Goal: Task Accomplishment & Management: Manage account settings

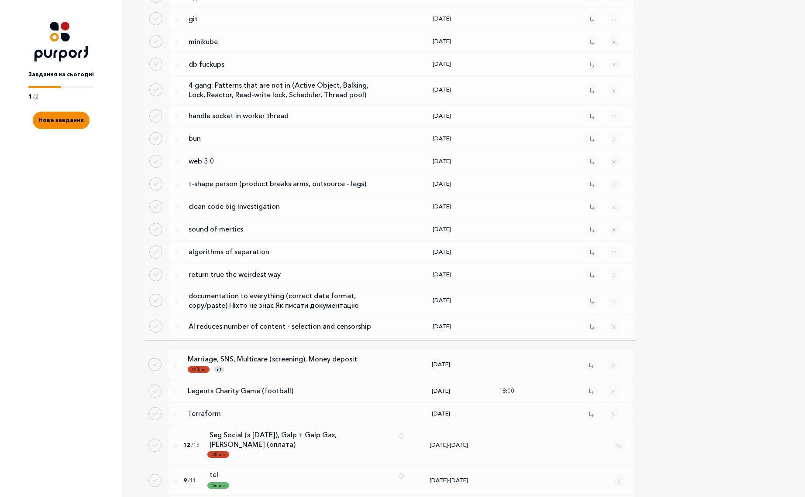
scroll to position [1378, 0]
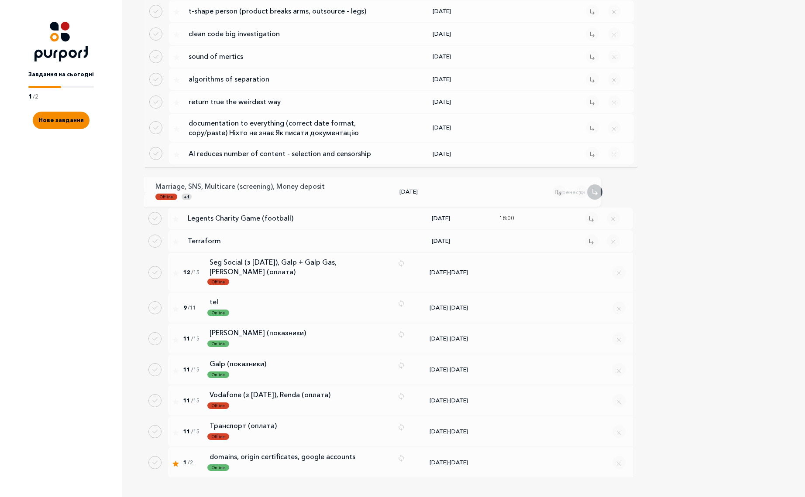
click at [332, 182] on p "Marriage, SNS, Multicare (screening), Money deposit" at bounding box center [253, 187] width 196 height 10
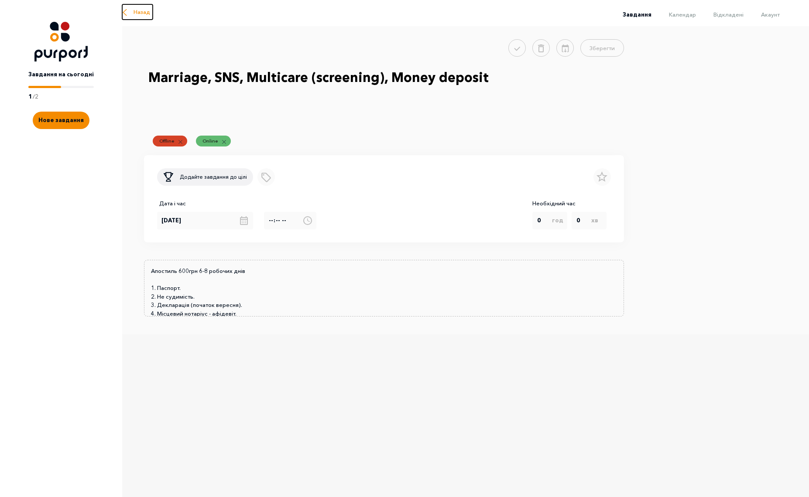
click at [132, 10] on button "Назад" at bounding box center [137, 11] width 31 height 15
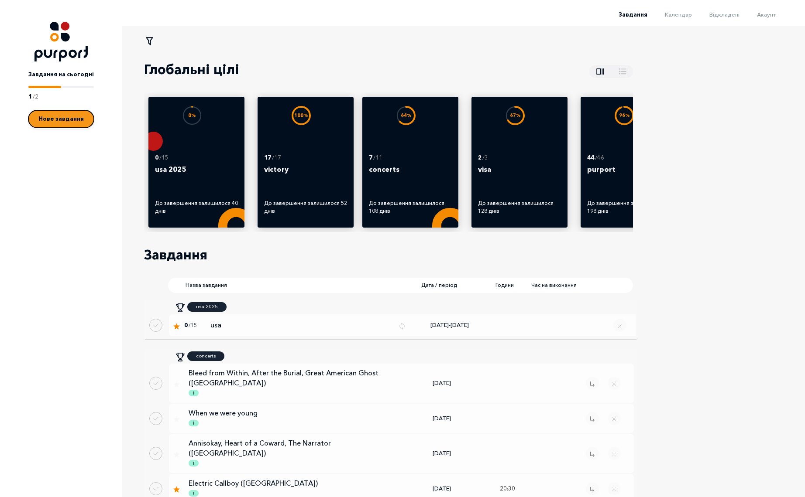
click at [72, 121] on span "Нове завдання" at bounding box center [60, 118] width 45 height 7
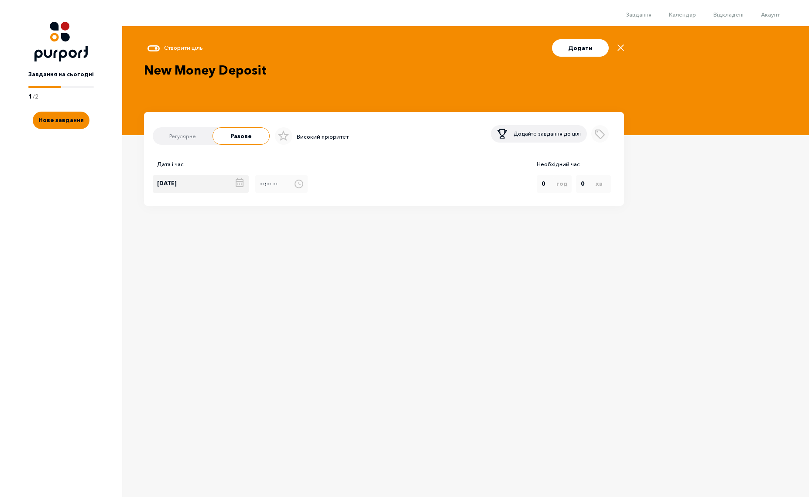
type textarea "New Money Deposit"
click at [237, 185] on div "[DATE]" at bounding box center [204, 183] width 103 height 17
click at [304, 72] on textarea "New Money Deposit" at bounding box center [384, 80] width 480 height 38
click at [191, 134] on label "Регулярне" at bounding box center [183, 136] width 62 height 17
click at [152, 138] on input "Регулярне" at bounding box center [152, 138] width 0 height 0
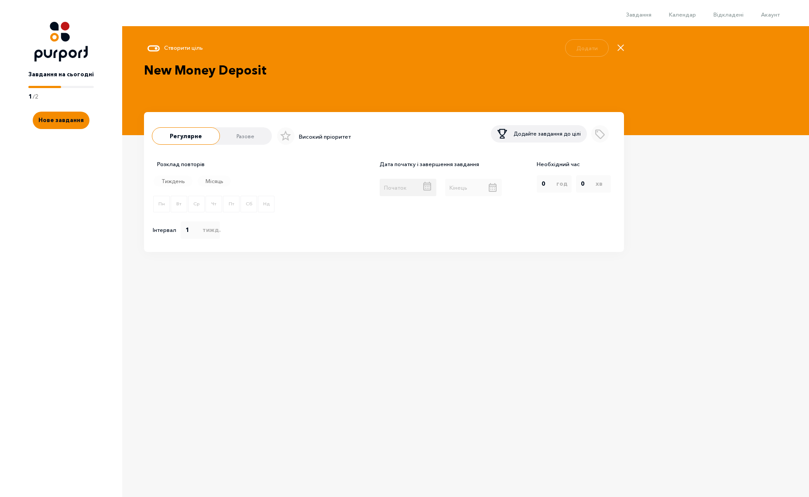
click at [421, 189] on div at bounding box center [407, 187] width 65 height 17
click at [452, 189] on div "14" at bounding box center [455, 188] width 16 height 17
type input "[DATE]"
click at [488, 188] on div at bounding box center [473, 187] width 65 height 17
click at [525, 138] on span "Next Month" at bounding box center [526, 136] width 9 height 9
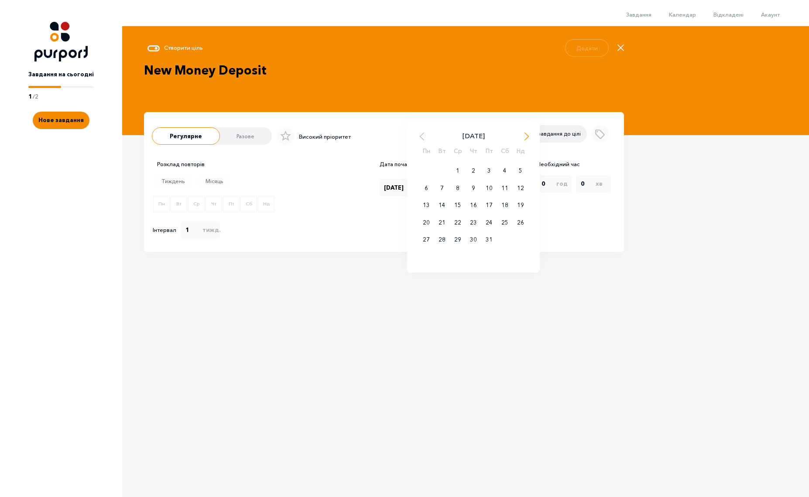
click at [524, 136] on span "Next Month" at bounding box center [526, 136] width 9 height 9
click at [489, 210] on div "14" at bounding box center [489, 205] width 16 height 17
type input "[DATE]"
click at [192, 236] on select "1 2 3 4 5 6 7 8 9 10 11 12 13 14 15 16 17 18 19 20 21 22 23 24 25 26 27 28 29 3…" at bounding box center [198, 230] width 35 height 13
click at [222, 180] on label "Місяць" at bounding box center [214, 181] width 33 height 11
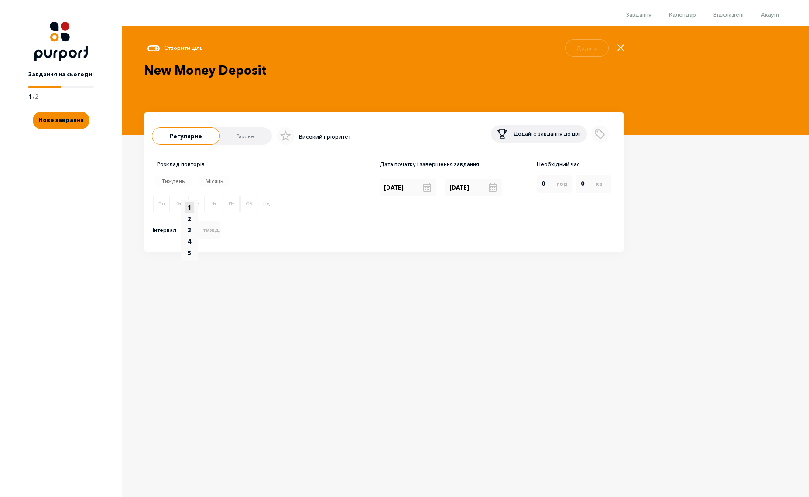
click at [196, 183] on input "Місяць" at bounding box center [196, 183] width 0 height 0
click at [197, 297] on select "1 2 3 4 5 6 7 8 9 10 11 12 13 14 15 16 17 18 19 20 21 22 23 24 25 26 27 28 29 3…" at bounding box center [198, 300] width 35 height 61
select select "1"
click at [194, 288] on option "2" at bounding box center [189, 288] width 9 height 11
click at [352, 282] on div "Розклад повторів Тиждень Місяць 1 2 3 4 5 6 7 8 9 10 11 12 13 14 15 16 17 18 19…" at bounding box center [384, 234] width 462 height 149
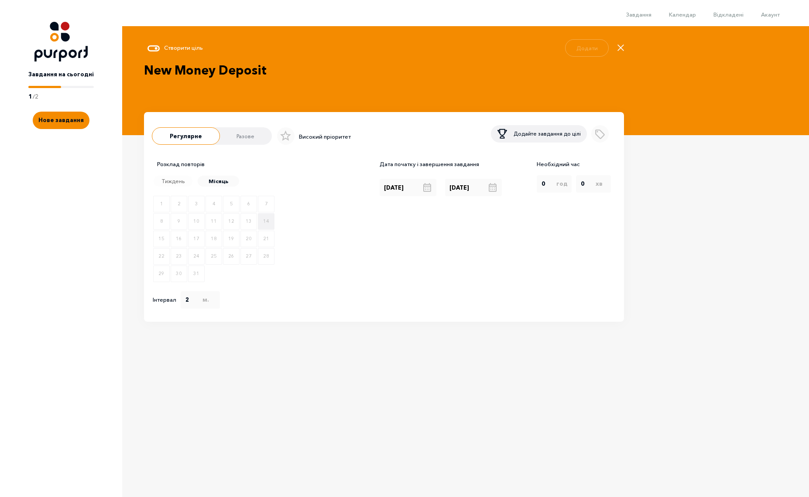
click at [268, 226] on label "14" at bounding box center [266, 221] width 17 height 17
click at [257, 223] on input "14" at bounding box center [257, 223] width 0 height 0
checkbox input "true"
click at [573, 51] on button "Додати" at bounding box center [580, 47] width 57 height 17
radio input "radio"
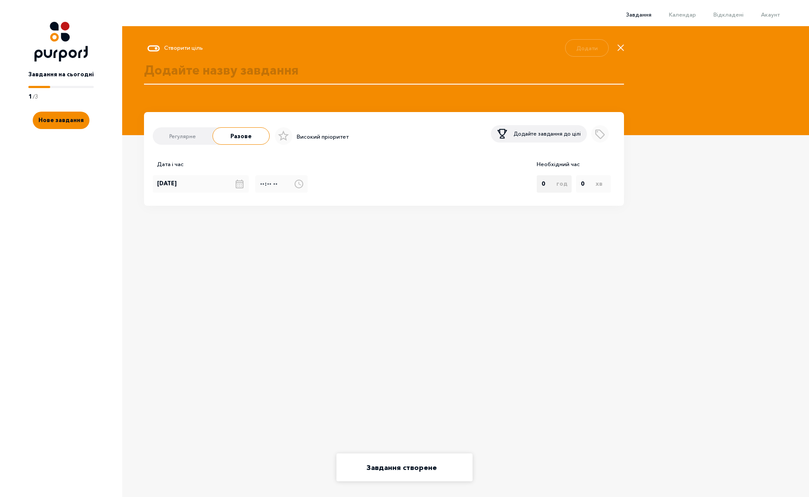
click at [643, 14] on span "Завдання" at bounding box center [638, 14] width 25 height 7
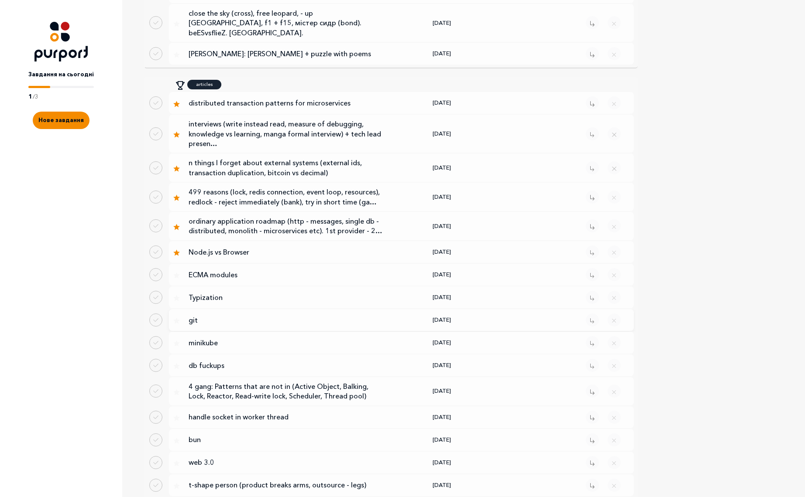
scroll to position [1401, 0]
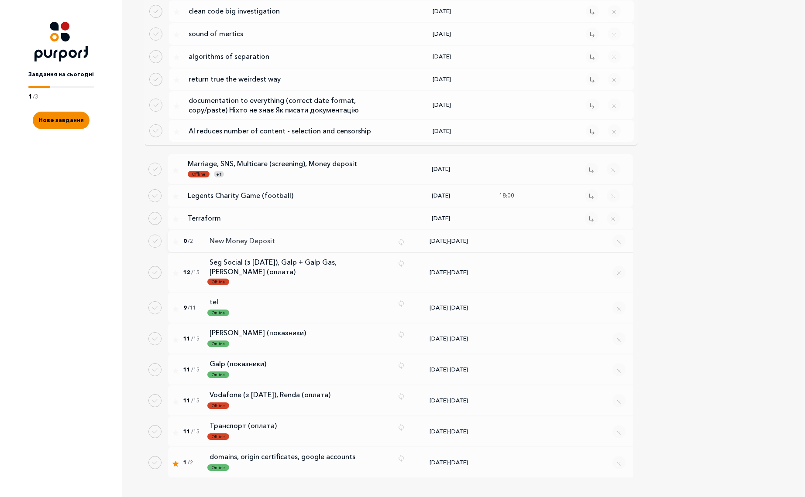
click at [255, 236] on p "New Money Deposit" at bounding box center [299, 241] width 181 height 10
select select "1"
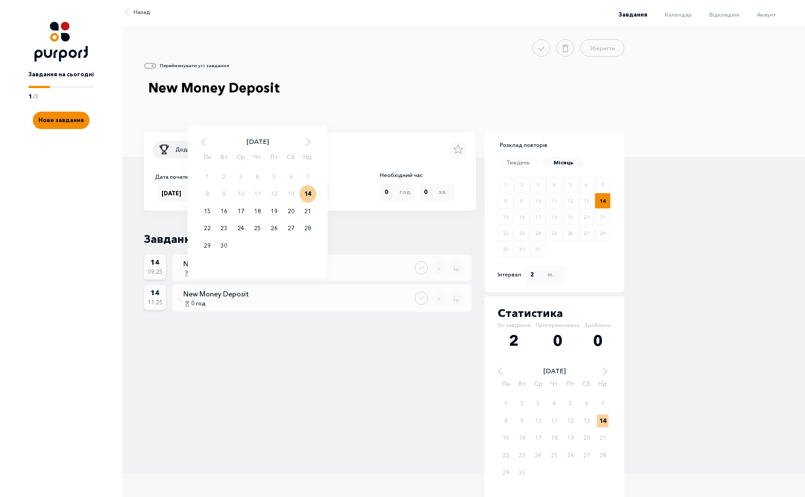
click at [263, 197] on div "[DATE] [DATE] Пн Вт Ср Чт Пт Сб Нд 1 2 3 4 5 6 7 8 9 10 11 12 13 14 15 16 17 18…" at bounding box center [257, 193] width 65 height 17
click at [308, 148] on div "[DATE] Пн Вт Ср Чт Пт Сб Нд 1 2 3 4 5 6 7 8 9 10 11 12 13 14 15 16 17 18 19 20 …" at bounding box center [257, 195] width 117 height 117
click at [308, 144] on span "Next Month" at bounding box center [308, 142] width 9 height 9
click at [259, 211] on div "13" at bounding box center [257, 211] width 17 height 17
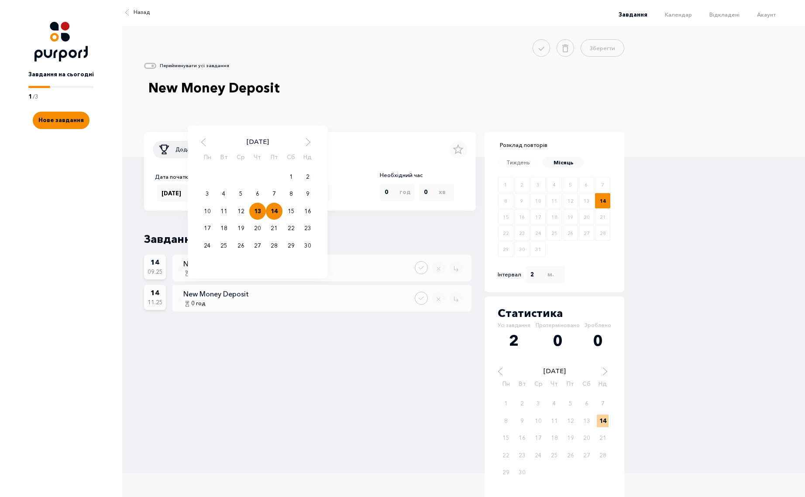
type input "[DATE]"
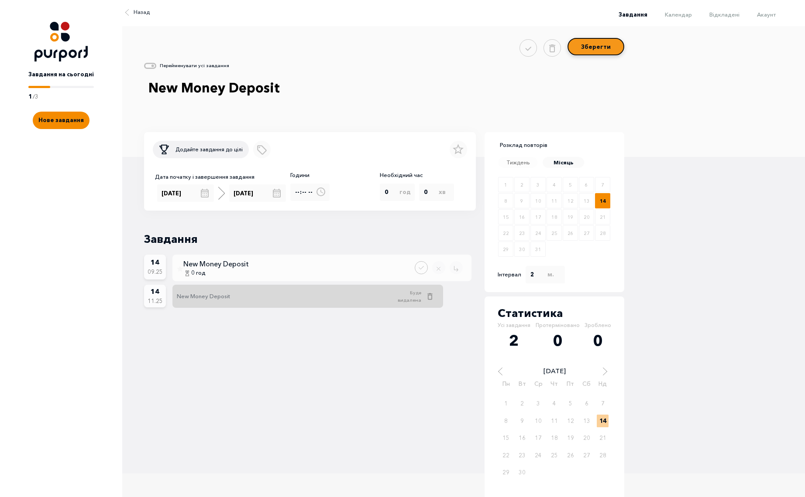
click at [606, 47] on button "Зберегти" at bounding box center [595, 46] width 57 height 17
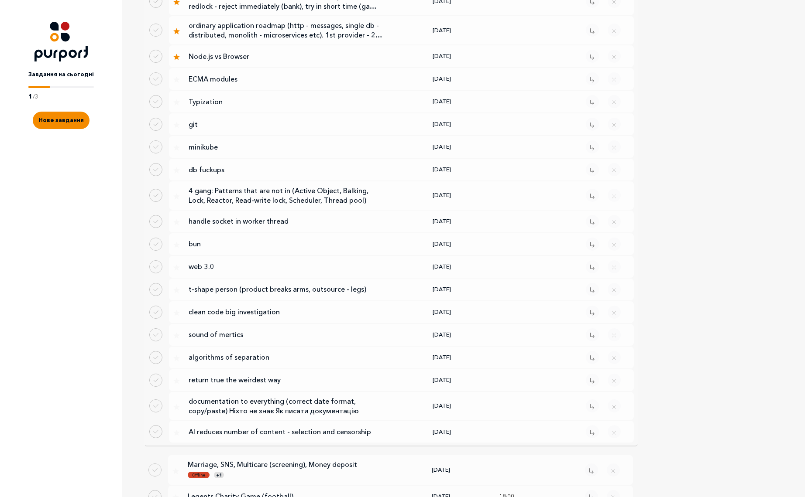
scroll to position [1401, 0]
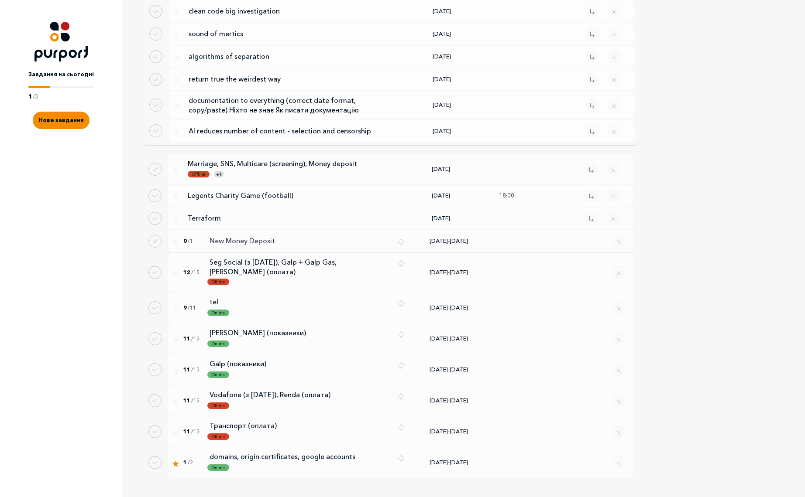
click at [246, 236] on p "New Money Deposit" at bounding box center [299, 241] width 181 height 10
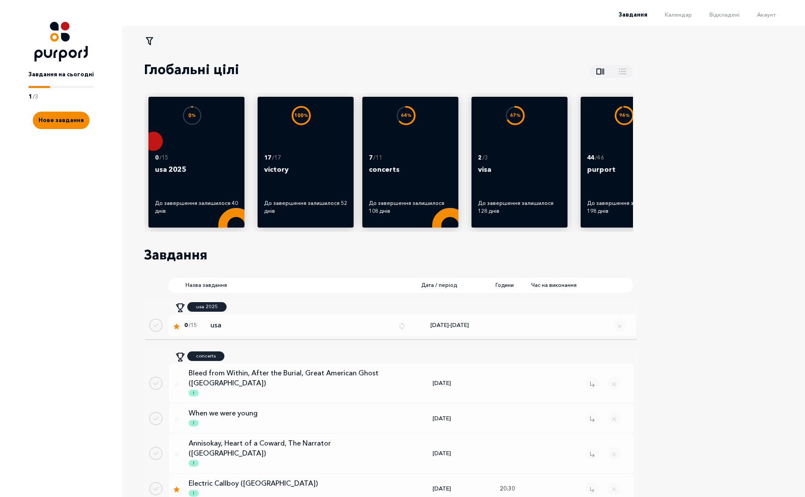
select select "1"
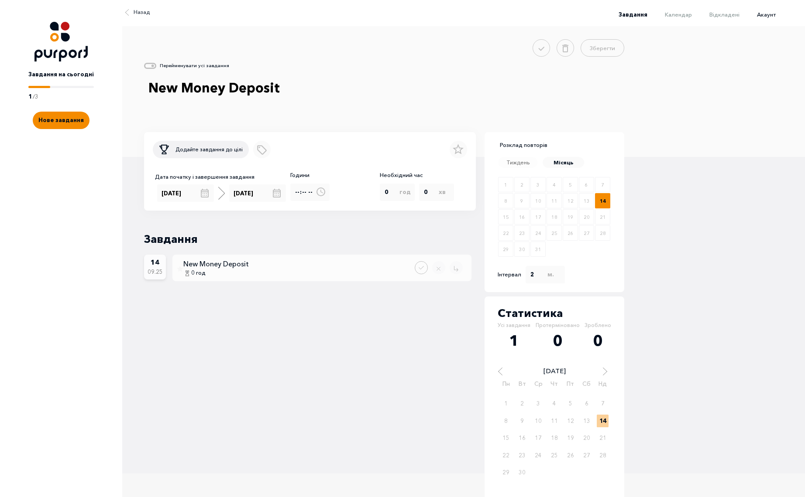
click at [768, 15] on span "Акаунт" at bounding box center [766, 14] width 19 height 7
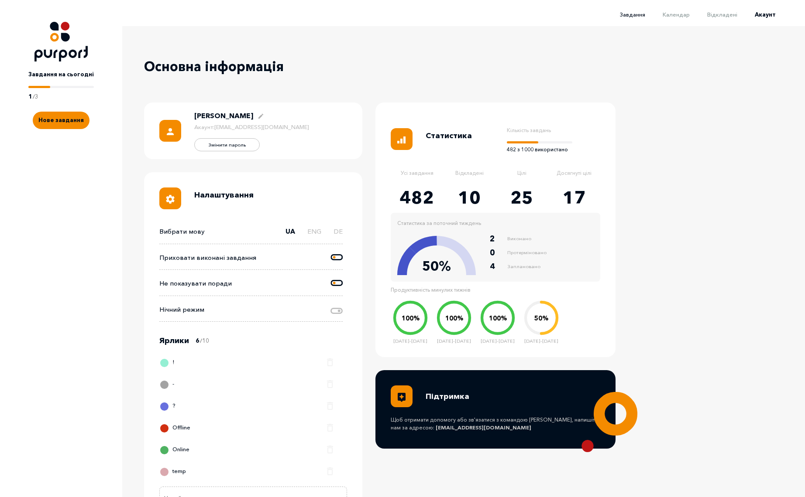
click at [644, 15] on span "Завдання" at bounding box center [632, 14] width 25 height 7
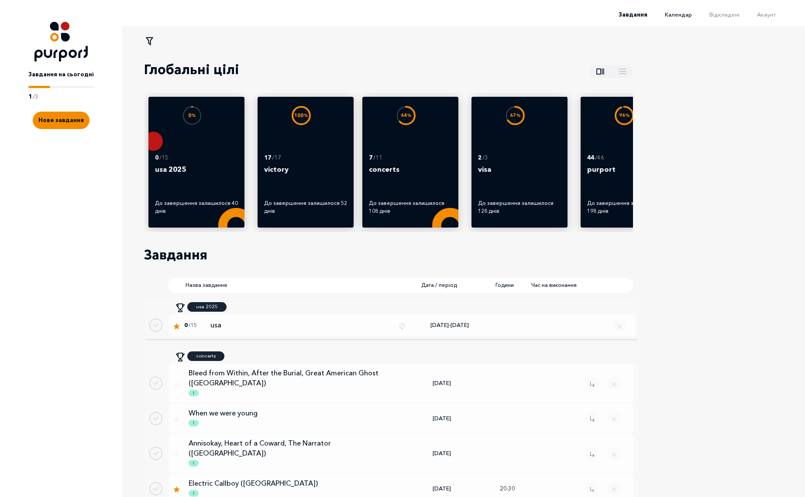
click at [685, 16] on span "Календар" at bounding box center [678, 14] width 27 height 7
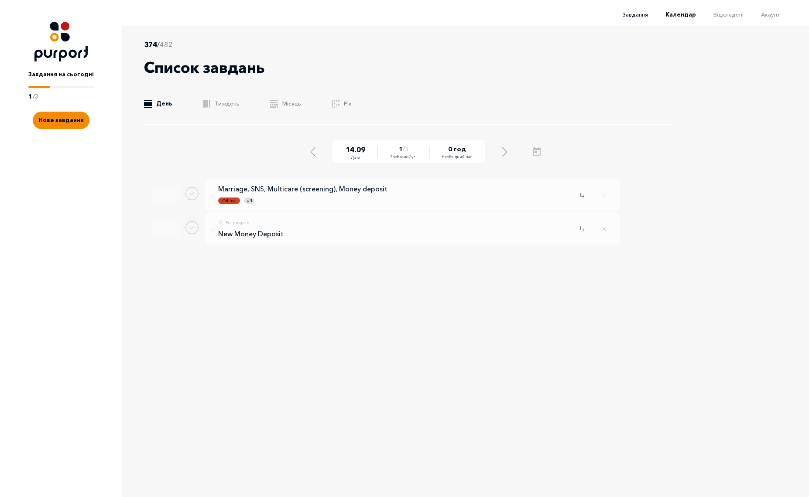
click at [642, 17] on span "Завдання" at bounding box center [635, 14] width 25 height 7
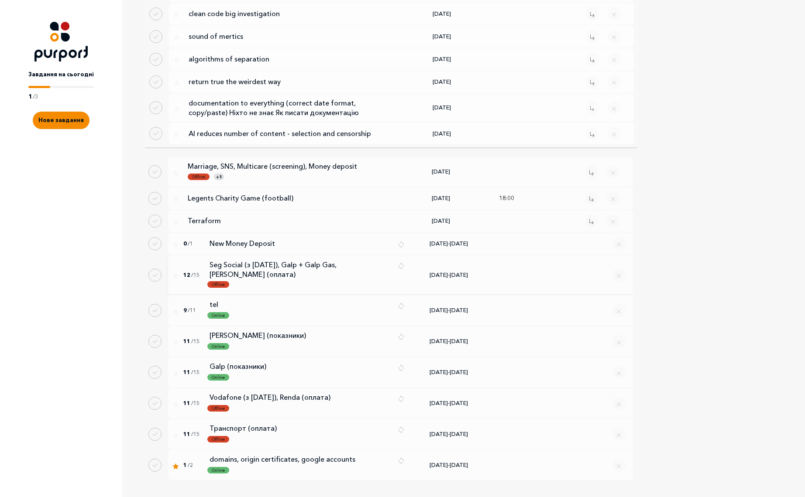
scroll to position [1401, 0]
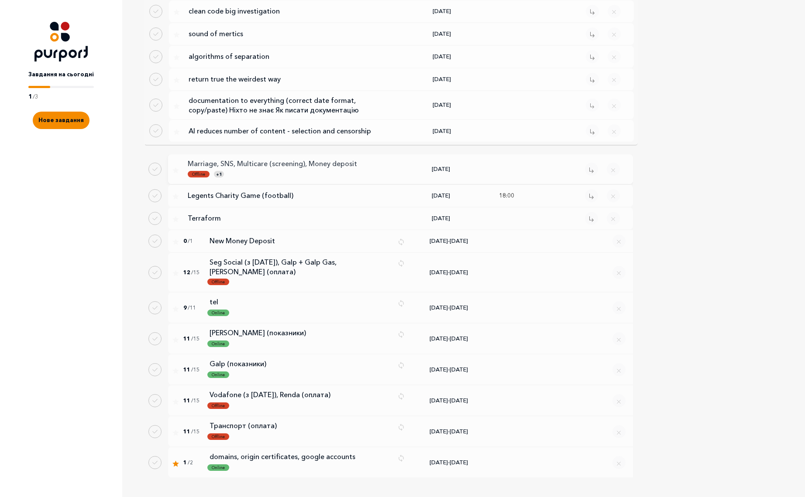
click at [318, 159] on p "Marriage, SNS, Multicare (screening), Money deposit" at bounding box center [286, 164] width 196 height 10
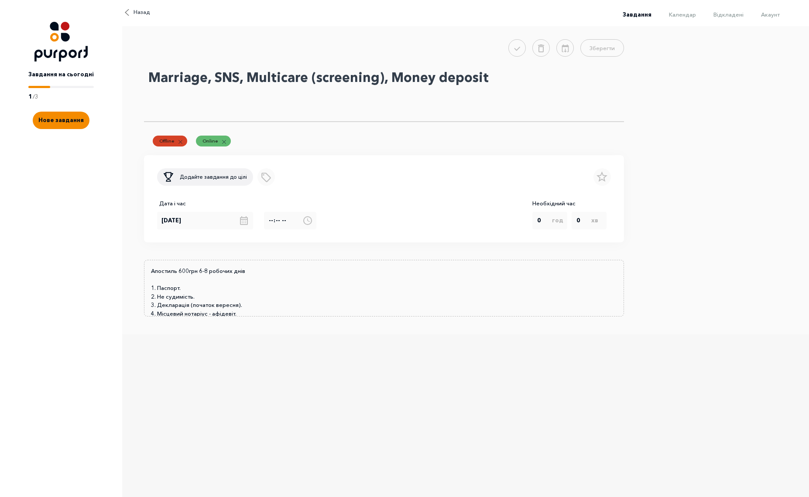
drag, startPoint x: 380, startPoint y: 77, endPoint x: 500, endPoint y: 75, distance: 120.0
click at [500, 75] on textarea "Marriage, SNS, Multicare (screening), Money deposit" at bounding box center [384, 93] width 480 height 57
type textarea "Marriage, SNS, Multicare (screening)"
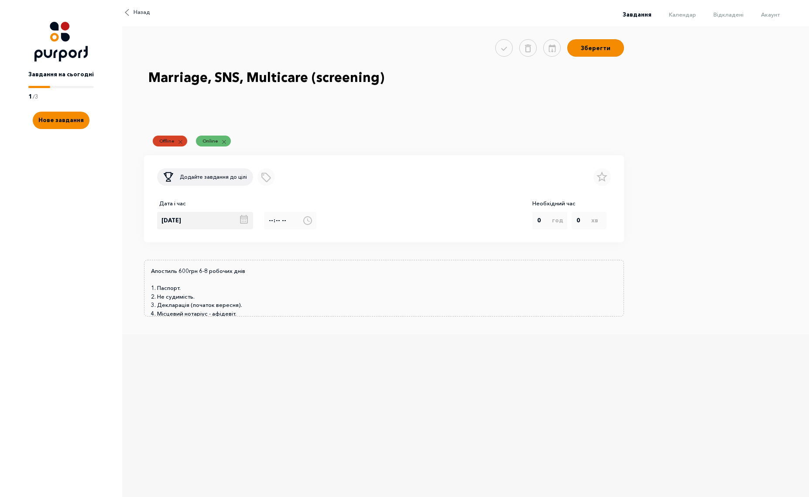
click at [243, 222] on div "[DATE]" at bounding box center [210, 220] width 107 height 17
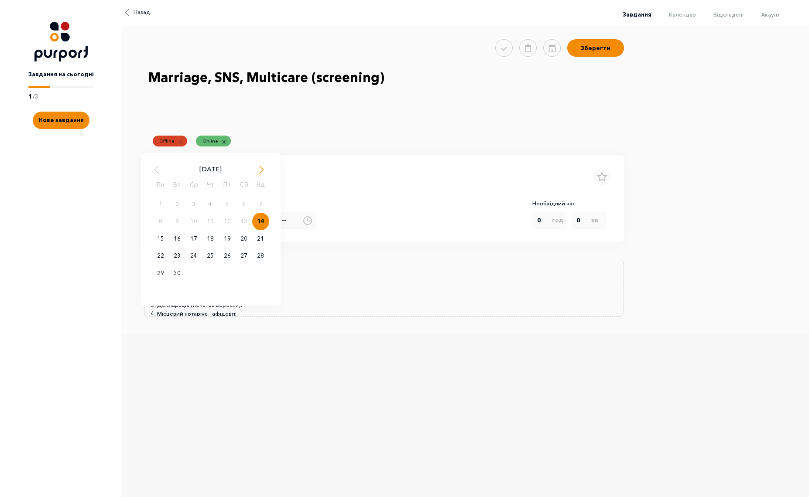
click at [257, 174] on span "Next Month" at bounding box center [261, 169] width 9 height 9
click at [259, 174] on span "Next Month" at bounding box center [261, 169] width 9 height 9
click at [243, 208] on div "1" at bounding box center [244, 204] width 17 height 17
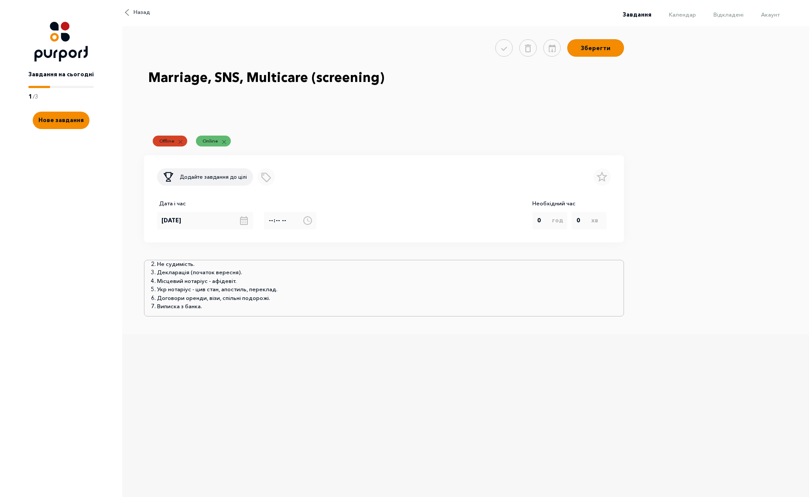
scroll to position [34, 0]
click at [238, 217] on input "[DATE]" at bounding box center [205, 220] width 96 height 17
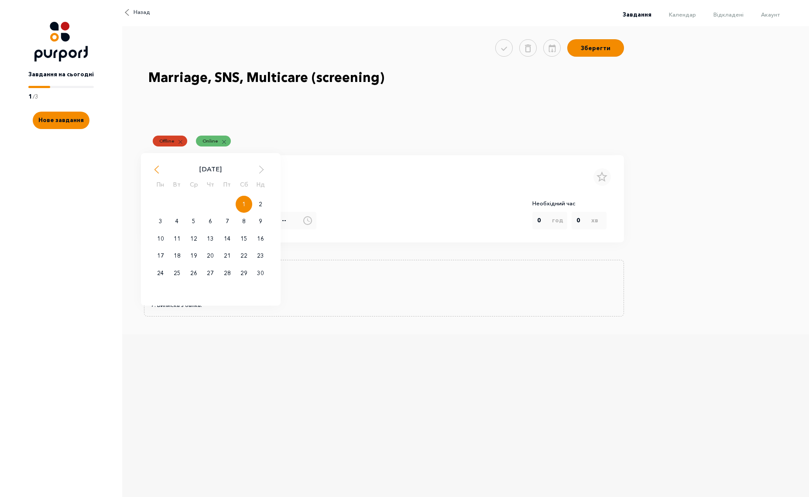
click at [155, 171] on span "Previous Month" at bounding box center [156, 169] width 9 height 9
click at [258, 172] on span "Next Month" at bounding box center [261, 169] width 9 height 9
click at [162, 224] on div "6" at bounding box center [160, 221] width 17 height 17
type input "[DATE]"
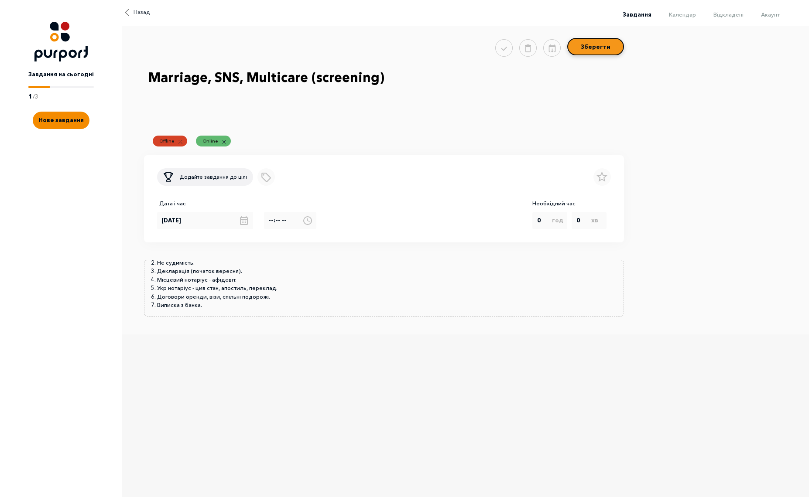
click at [601, 50] on button "Зберегти" at bounding box center [595, 46] width 57 height 17
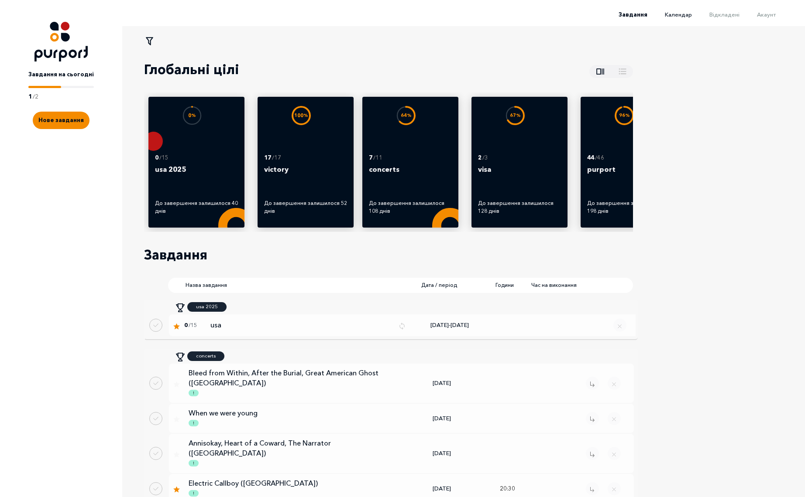
click at [689, 15] on span "Календар" at bounding box center [678, 14] width 27 height 7
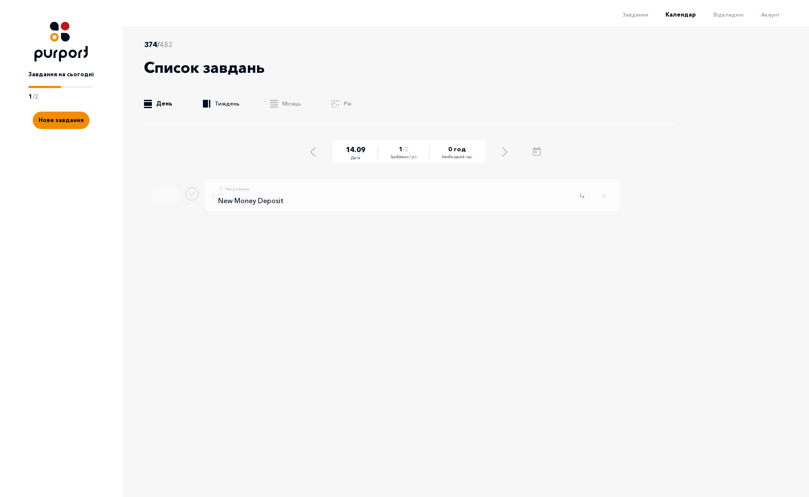
click at [229, 108] on link ".b{fill:#F48B00;} Тиждень" at bounding box center [221, 103] width 37 height 9
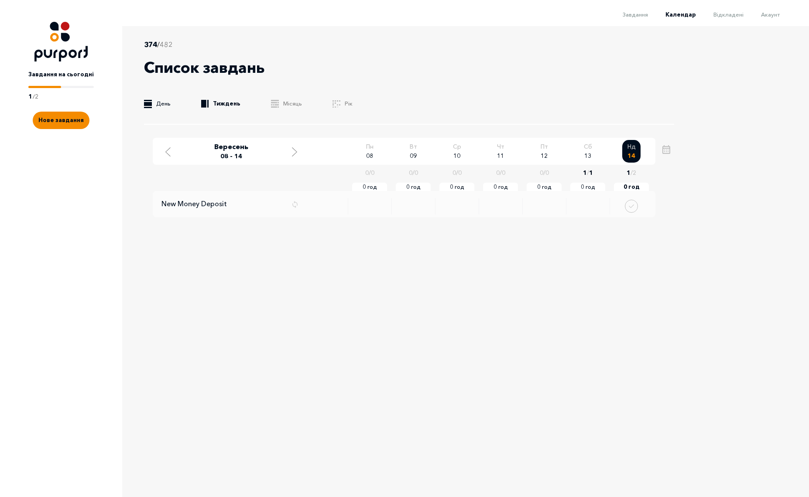
click at [158, 105] on link ".b{fill:#F48B00;} День" at bounding box center [157, 103] width 27 height 9
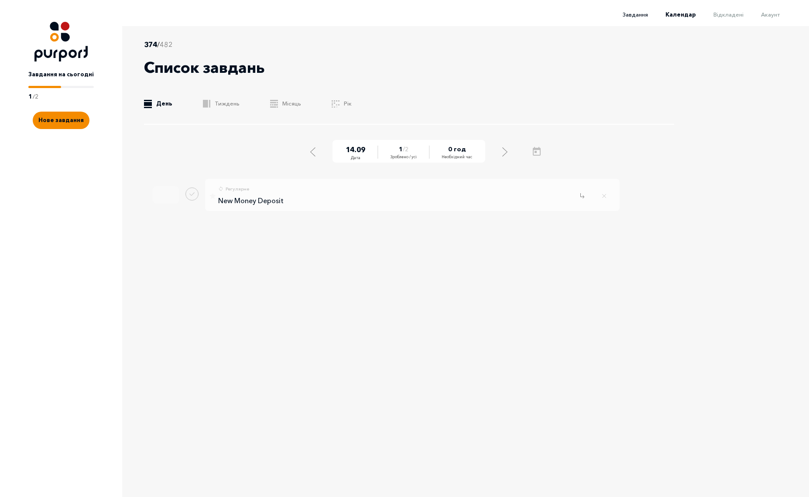
click at [634, 14] on span "Завдання" at bounding box center [635, 14] width 25 height 7
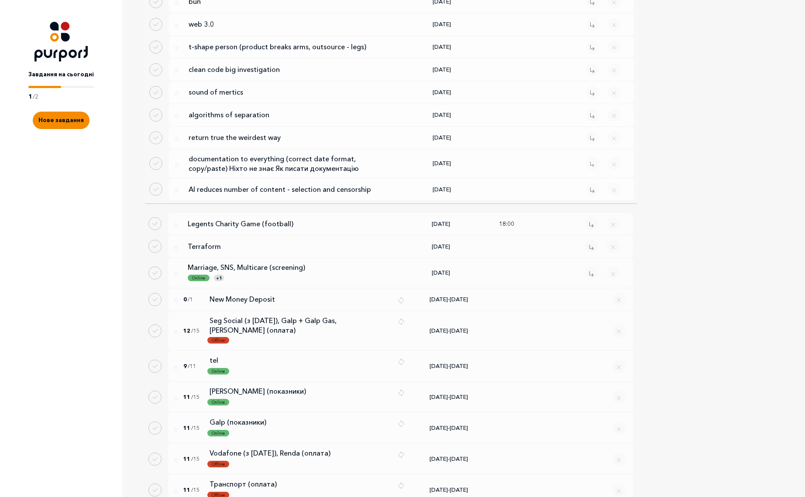
scroll to position [1401, 0]
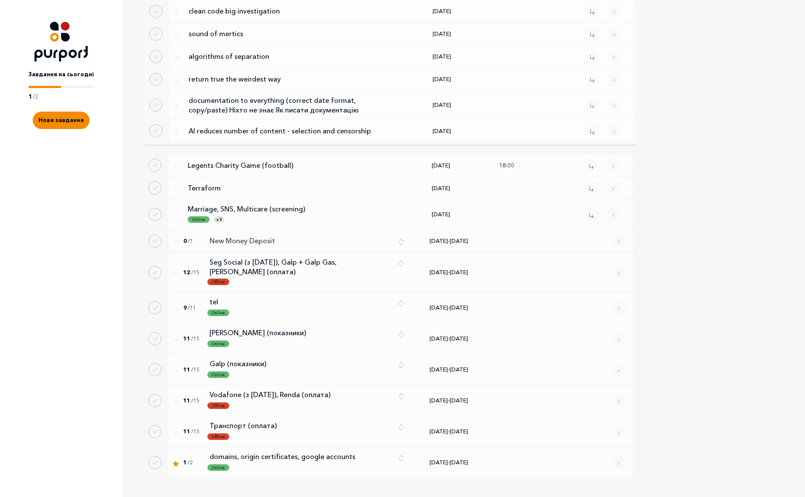
click at [259, 236] on p "New Money Deposit" at bounding box center [299, 241] width 181 height 10
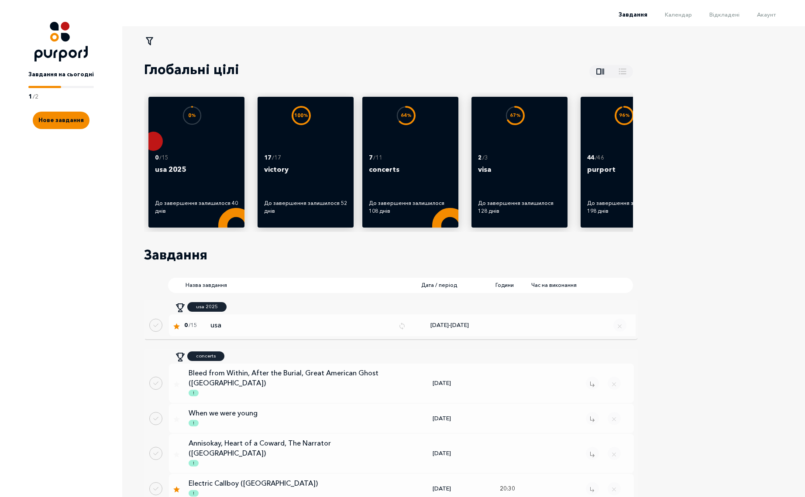
select select "1"
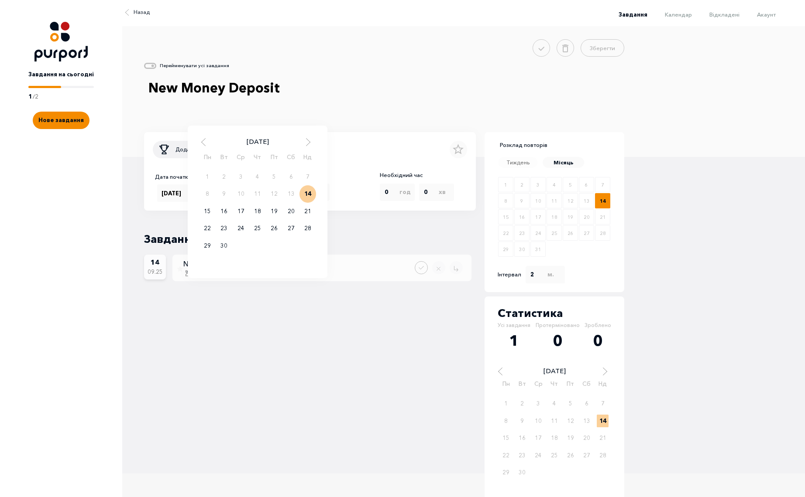
click at [271, 199] on div "[DATE] [DATE] Пн Вт Ср Чт Пт Сб Нд 1 2 3 4 5 6 7 8 9 10 11 12 13 14 15 16 17 18…" at bounding box center [257, 193] width 65 height 17
click at [309, 147] on span "Next Month" at bounding box center [308, 142] width 9 height 9
click at [271, 215] on div "14" at bounding box center [274, 211] width 17 height 17
type input "[DATE]"
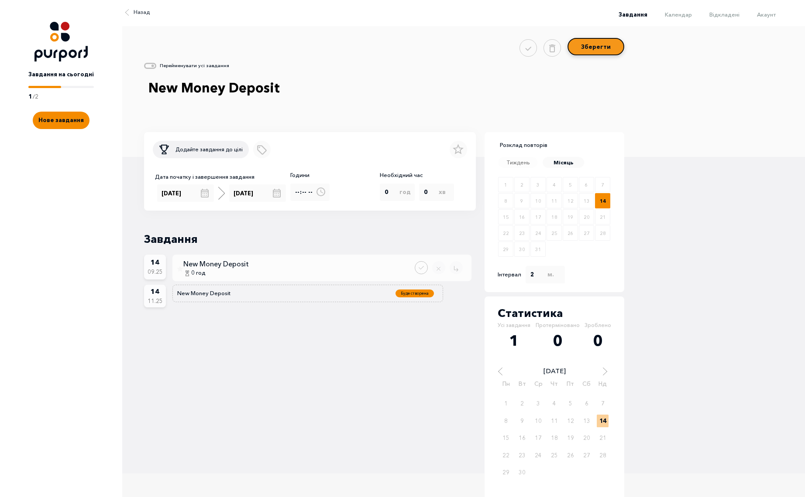
click at [607, 50] on button "Зберегти" at bounding box center [595, 46] width 57 height 17
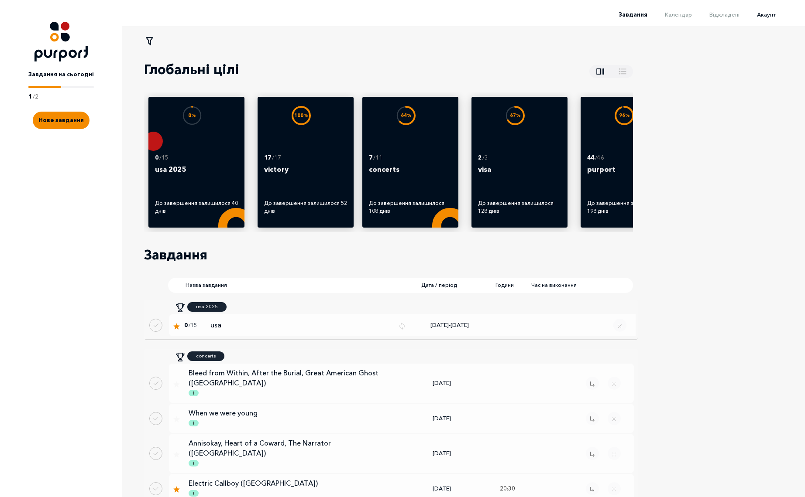
click at [775, 11] on span "Акаунт" at bounding box center [766, 14] width 19 height 7
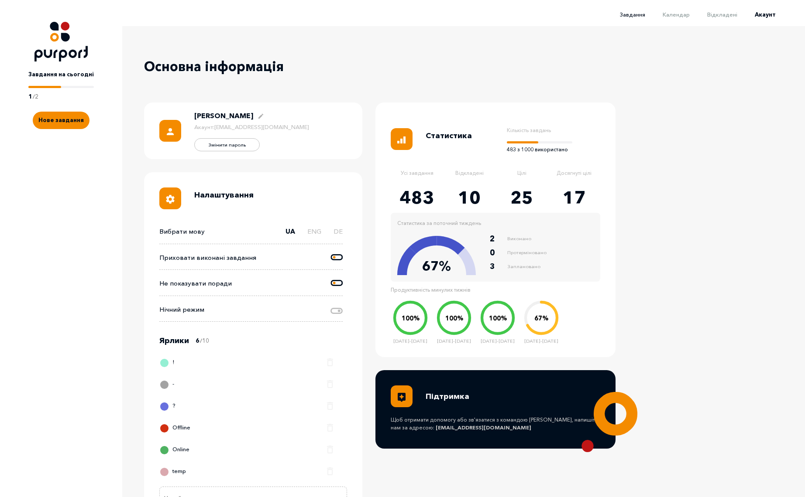
click at [645, 11] on span "Завдання" at bounding box center [632, 14] width 25 height 7
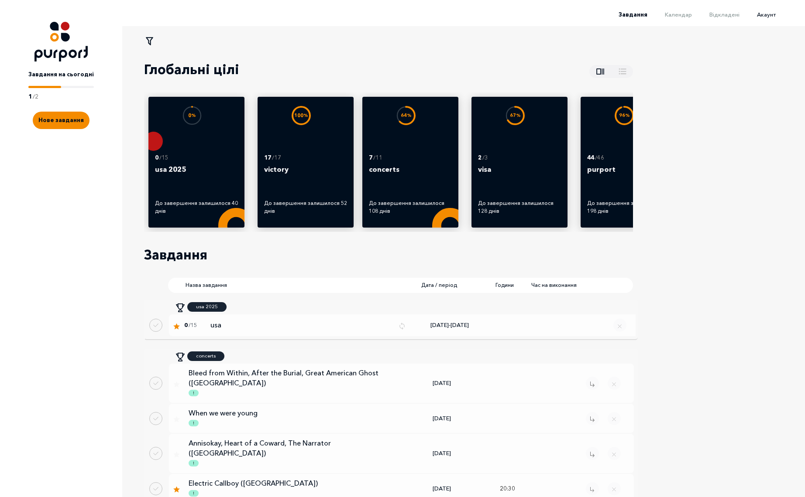
click at [768, 15] on span "Акаунт" at bounding box center [766, 14] width 19 height 7
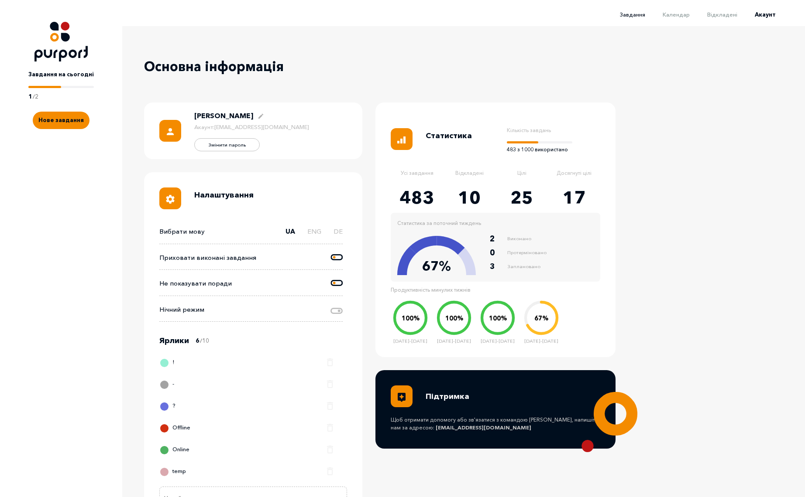
click at [634, 11] on span "Завдання" at bounding box center [632, 14] width 25 height 7
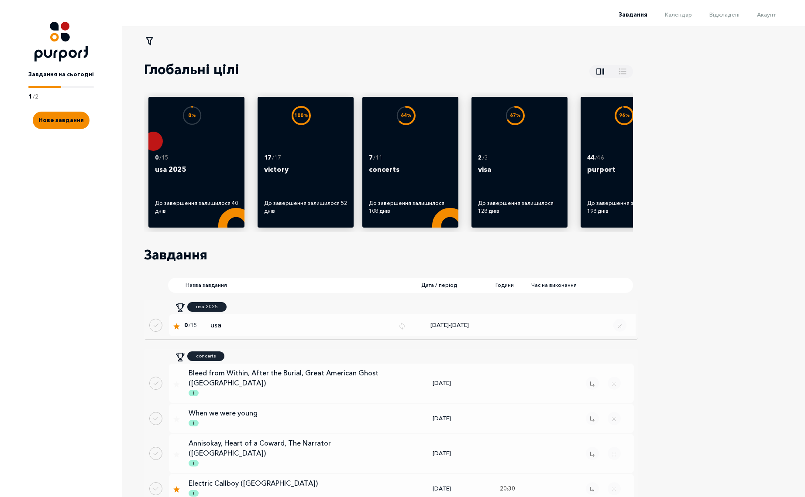
click at [675, 18] on li "Календар" at bounding box center [669, 14] width 45 height 10
click at [680, 15] on span "Календар" at bounding box center [678, 14] width 27 height 7
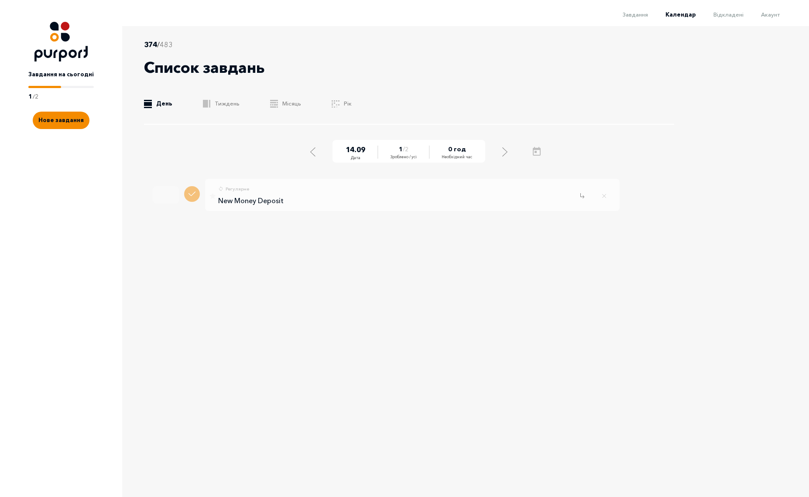
click at [189, 195] on button "Done task" at bounding box center [192, 194] width 16 height 16
click at [769, 13] on span "Акаунт" at bounding box center [770, 14] width 19 height 7
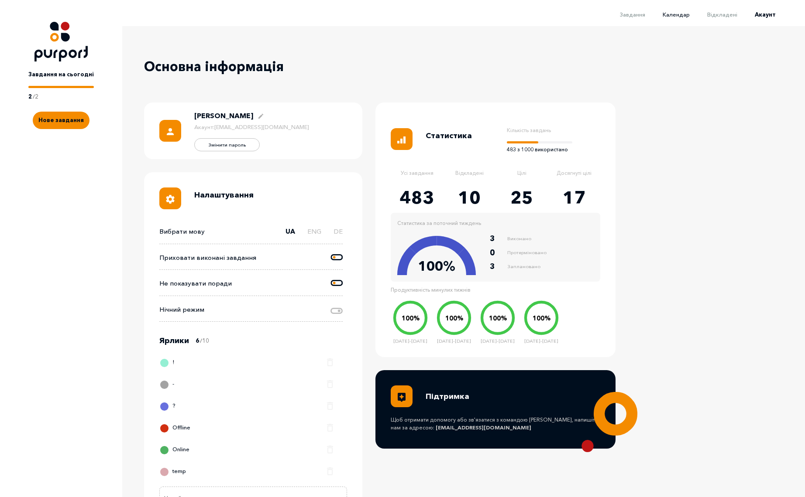
click at [676, 14] on span "Календар" at bounding box center [675, 14] width 27 height 7
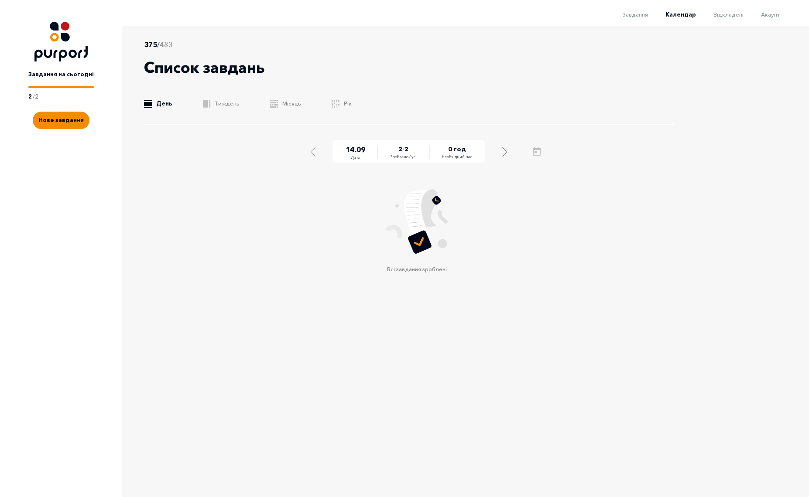
click at [219, 108] on div "375 / 483 Список завдань .b{fill:#F48B00;} День .b{fill:#F48B00;} Тиждень .b{fi…" at bounding box center [409, 82] width 530 height 86
click at [222, 104] on link ".b{fill:#F48B00;} Тиждень" at bounding box center [221, 103] width 37 height 9
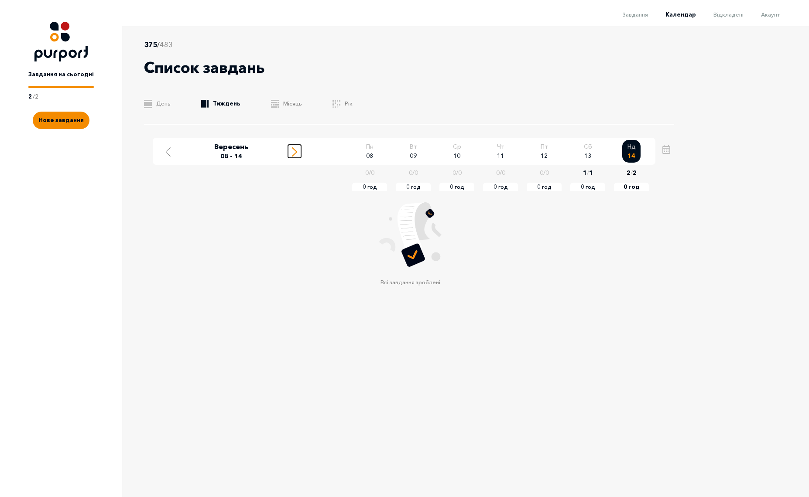
click at [295, 154] on icon "Move to next week" at bounding box center [294, 151] width 5 height 9
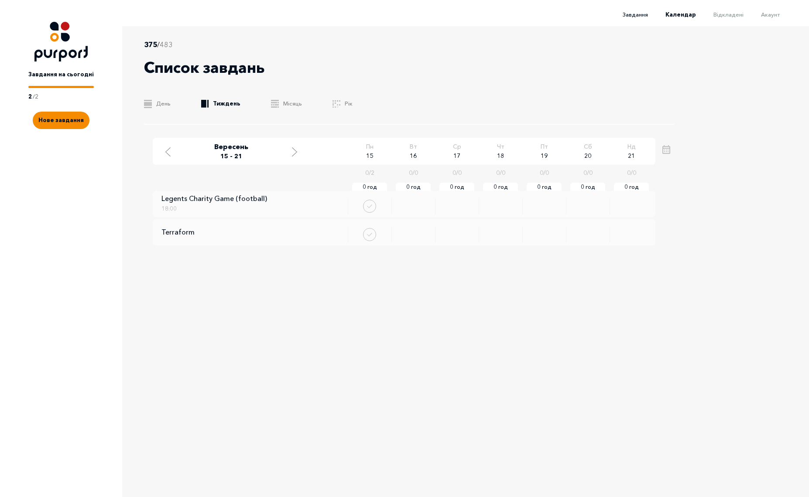
click at [630, 17] on span "Завдання" at bounding box center [635, 14] width 25 height 7
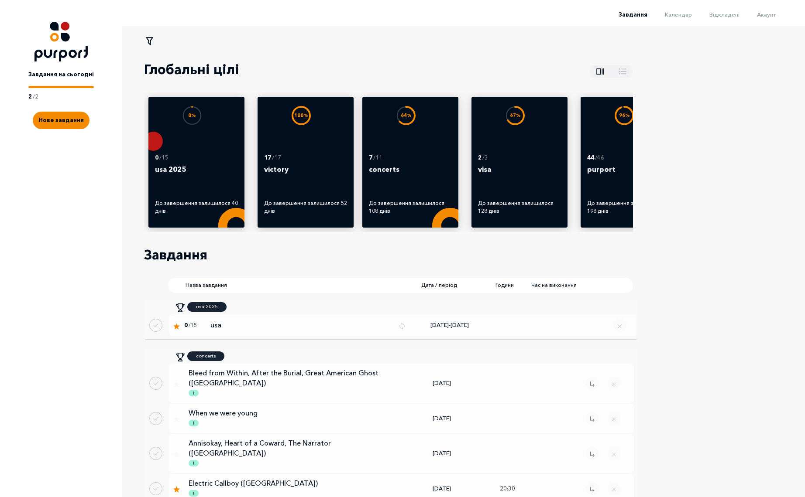
drag, startPoint x: 731, startPoint y: 245, endPoint x: 707, endPoint y: 260, distance: 28.2
click at [775, 14] on span "Акаунт" at bounding box center [766, 14] width 19 height 7
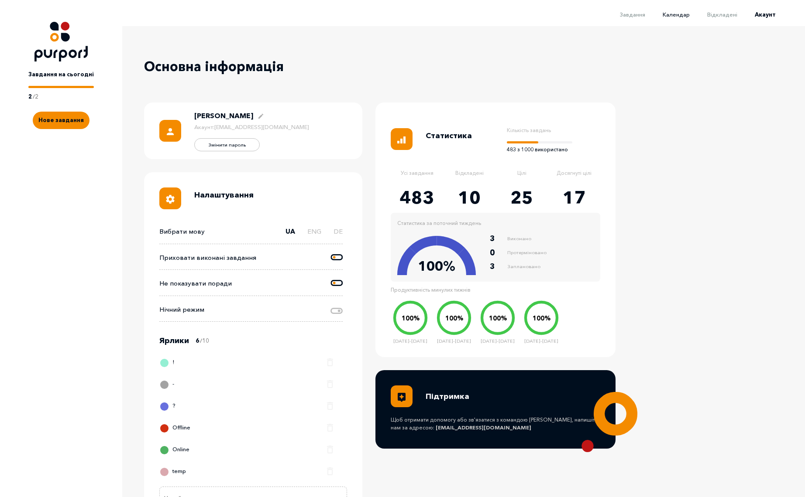
click at [680, 12] on span "Календар" at bounding box center [675, 14] width 27 height 7
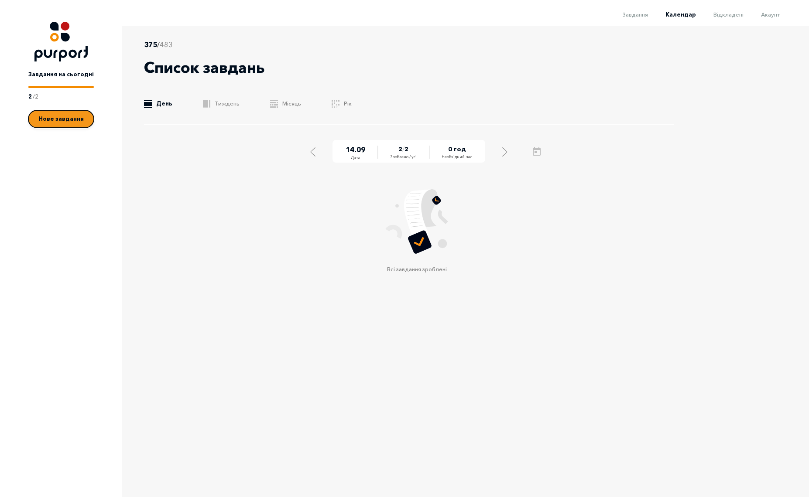
click at [68, 122] on span "Нове завдання" at bounding box center [60, 118] width 45 height 7
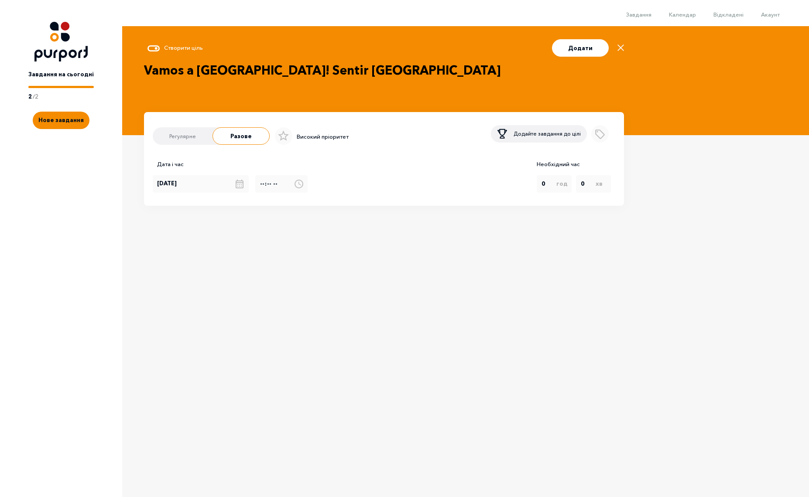
type textarea "Vamos a [GEOGRAPHIC_DATA]! Sentir [GEOGRAPHIC_DATA]"
click at [213, 193] on div "[DATE]" at bounding box center [204, 183] width 103 height 17
click at [235, 205] on div "20" at bounding box center [236, 201] width 16 height 17
type input "[DATE]"
click at [257, 185] on input "Select time" at bounding box center [281, 183] width 52 height 17
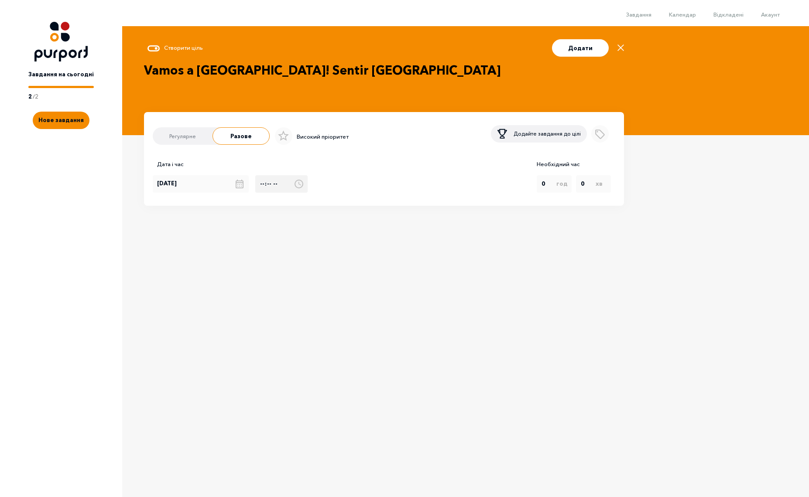
type input "18:00"
click at [427, 190] on div "Дата і час [DATE] 18:00 Необхідний час год 0 1 2 3 4 5 6 7 8 9 10 11 12 13 14 1…" at bounding box center [384, 176] width 462 height 33
click at [588, 50] on button "Додати" at bounding box center [580, 47] width 57 height 17
type input "[DATE]"
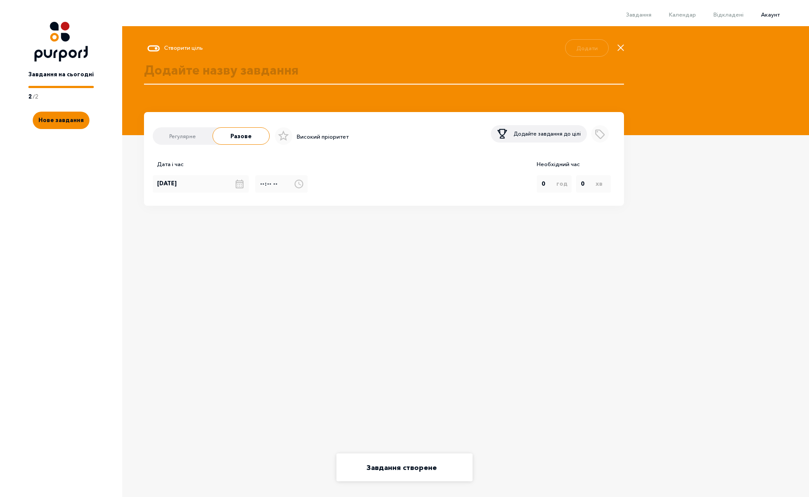
click at [770, 14] on span "Акаунт" at bounding box center [770, 14] width 19 height 7
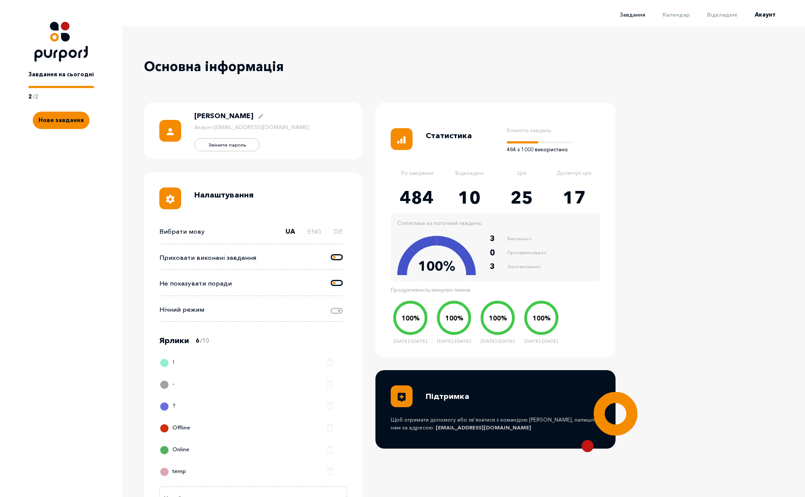
click at [642, 14] on span "Завдання" at bounding box center [632, 14] width 25 height 7
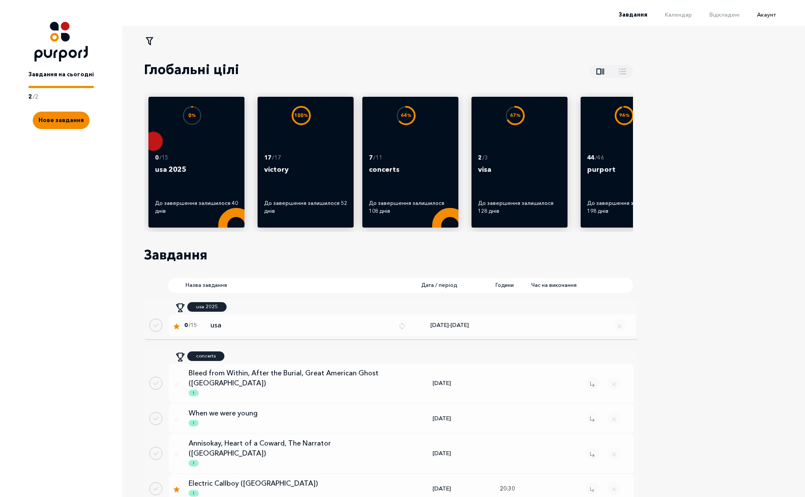
click at [773, 16] on span "Акаунт" at bounding box center [766, 14] width 19 height 7
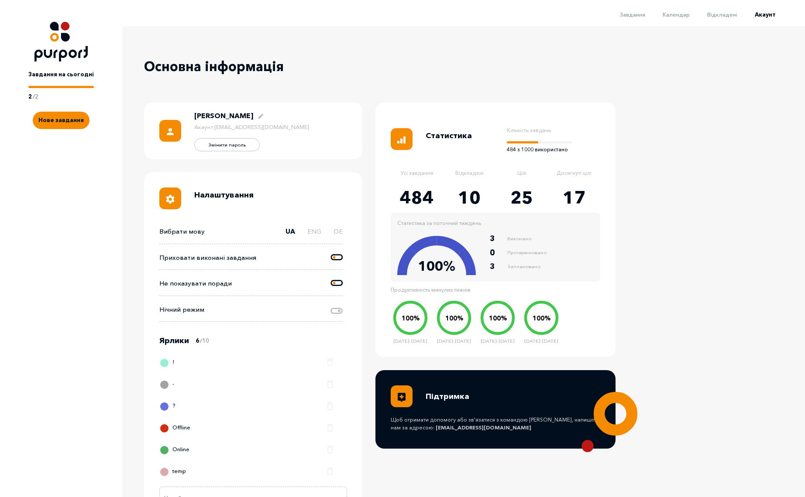
click at [751, 15] on link "Акаунт" at bounding box center [756, 14] width 38 height 7
click at [714, 15] on span "Відкладені" at bounding box center [722, 14] width 30 height 7
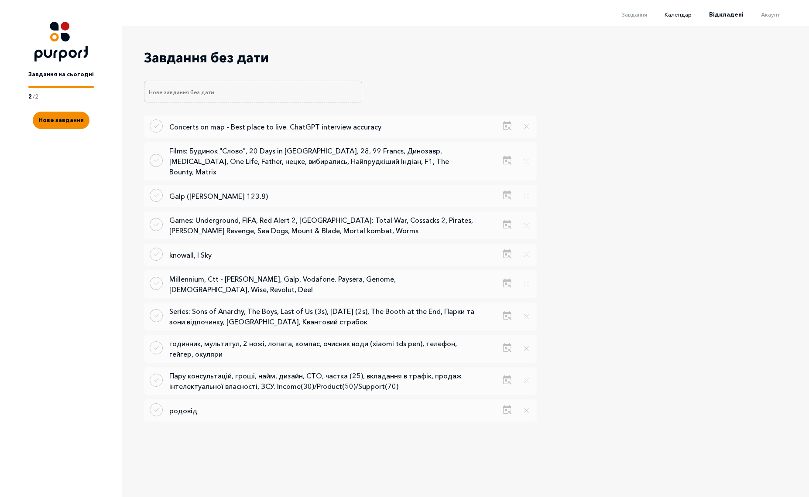
click at [679, 14] on span "Календар" at bounding box center [678, 14] width 27 height 7
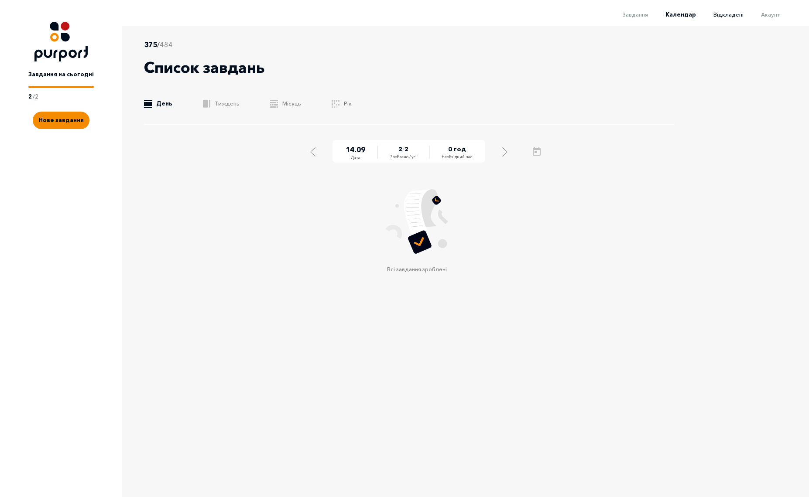
click at [735, 14] on span "Відкладені" at bounding box center [728, 14] width 30 height 7
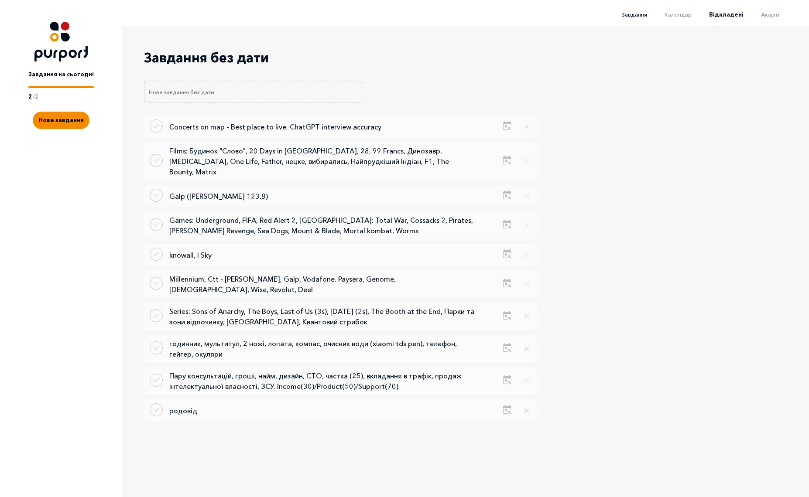
click at [640, 17] on span "Завдання" at bounding box center [634, 14] width 25 height 7
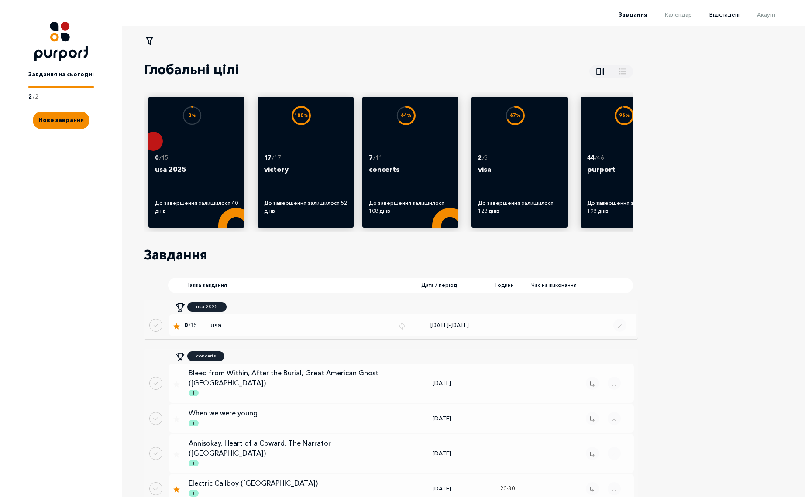
click at [724, 13] on span "Відкладені" at bounding box center [724, 14] width 30 height 7
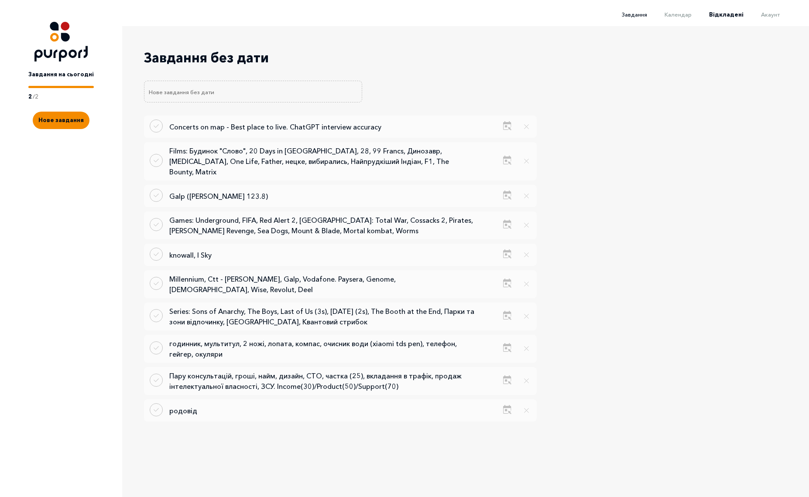
click at [636, 15] on span "Завдання" at bounding box center [634, 14] width 25 height 7
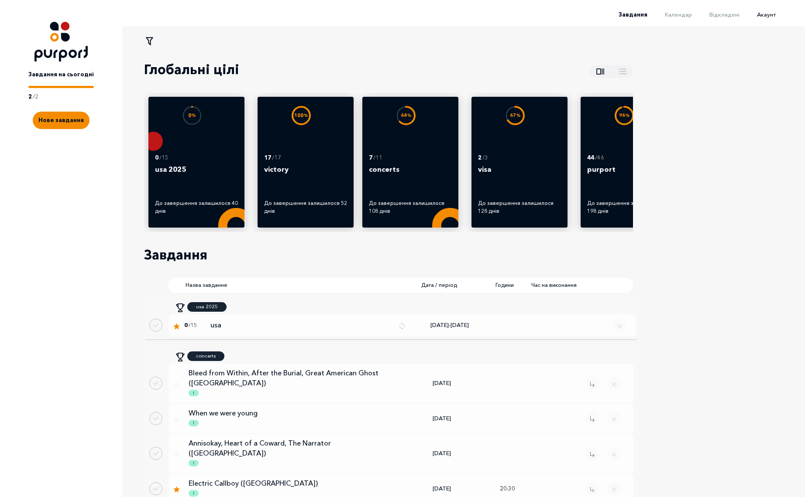
click at [774, 16] on span "Акаунт" at bounding box center [766, 14] width 19 height 7
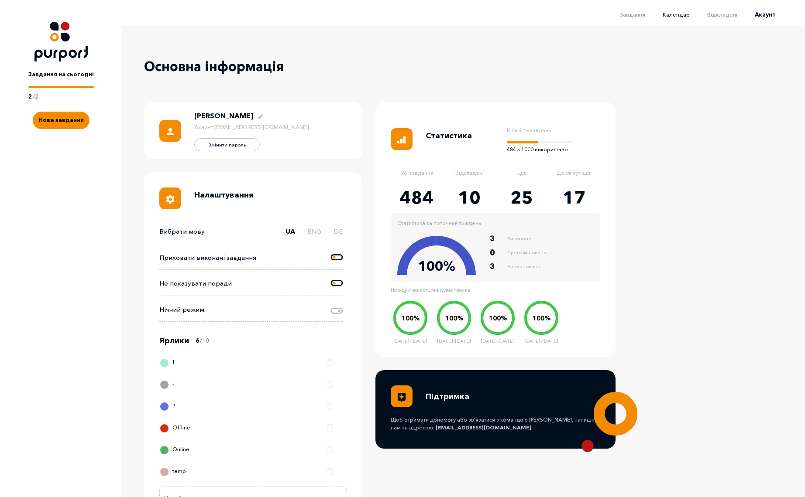
click at [677, 16] on span "Календар" at bounding box center [675, 14] width 27 height 7
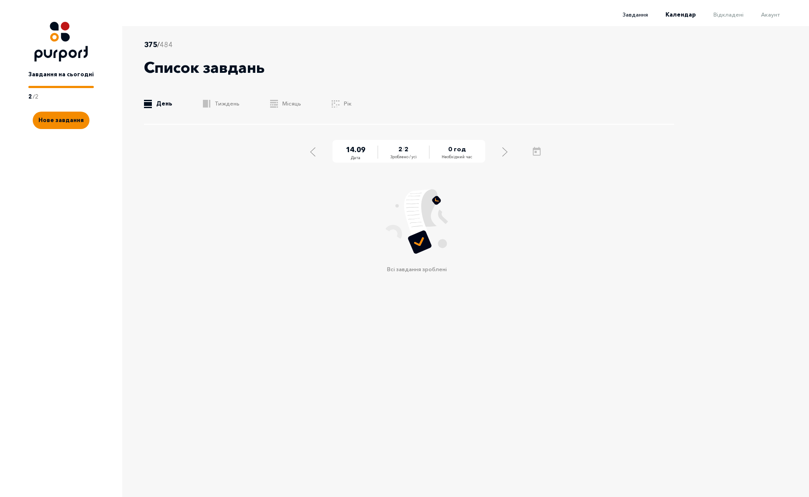
click at [636, 16] on span "Завдання" at bounding box center [635, 14] width 25 height 7
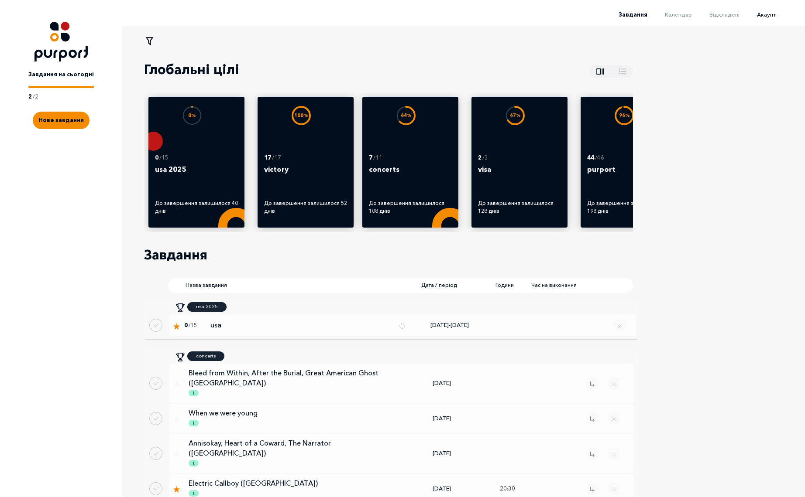
click at [774, 13] on span "Акаунт" at bounding box center [766, 14] width 19 height 7
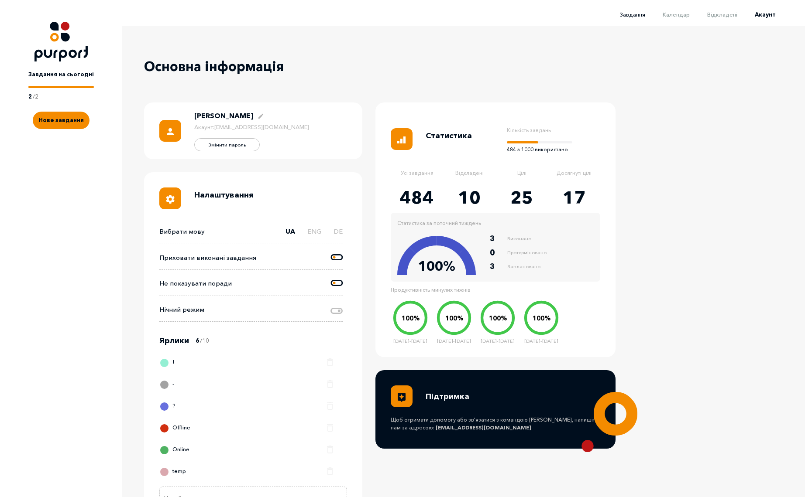
click at [638, 17] on span "Завдання" at bounding box center [632, 14] width 25 height 7
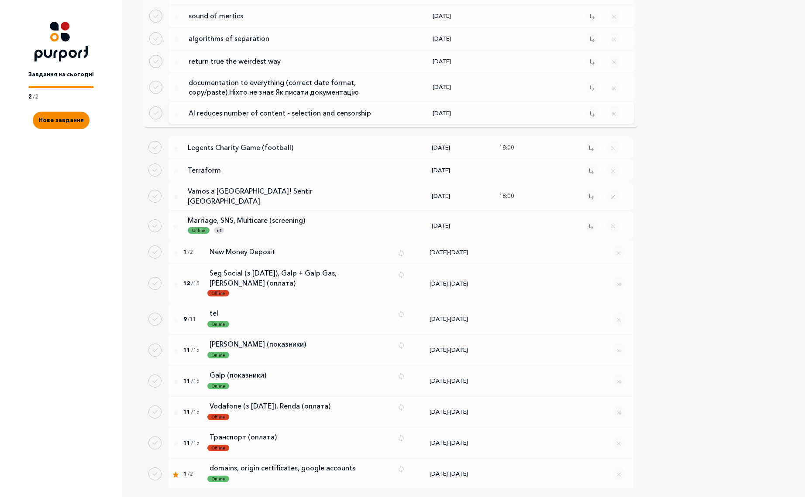
scroll to position [1423, 0]
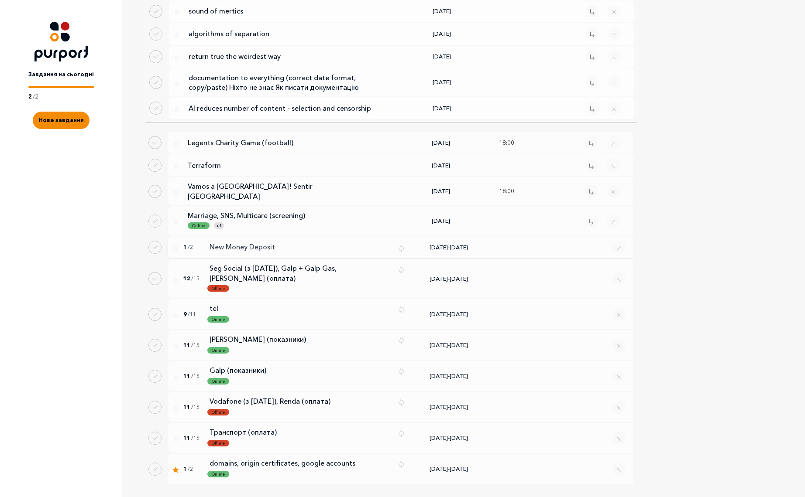
click at [253, 242] on p "New Money Deposit" at bounding box center [299, 247] width 181 height 10
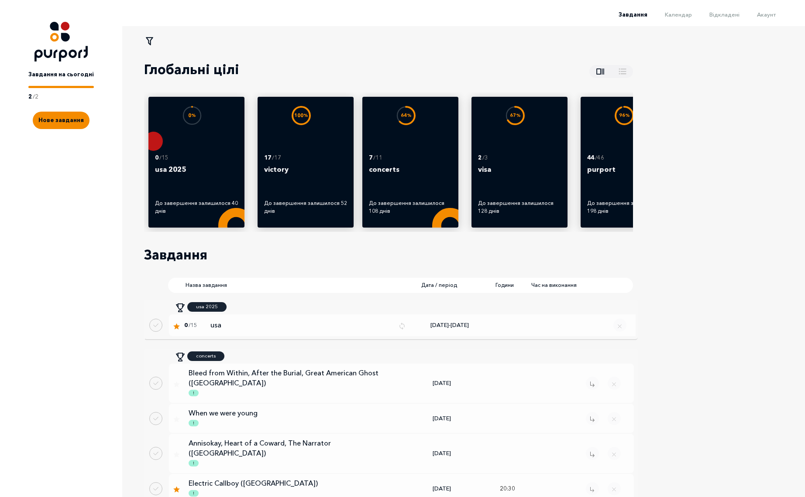
select select "1"
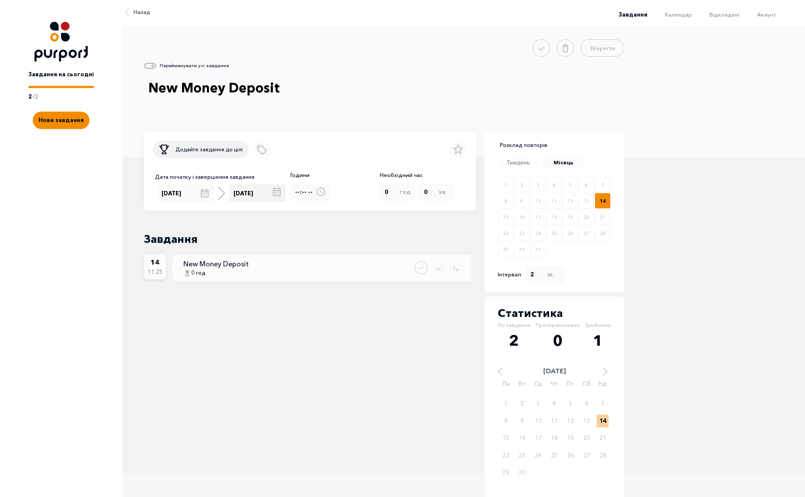
click at [280, 195] on div "[DATE]" at bounding box center [257, 193] width 65 height 17
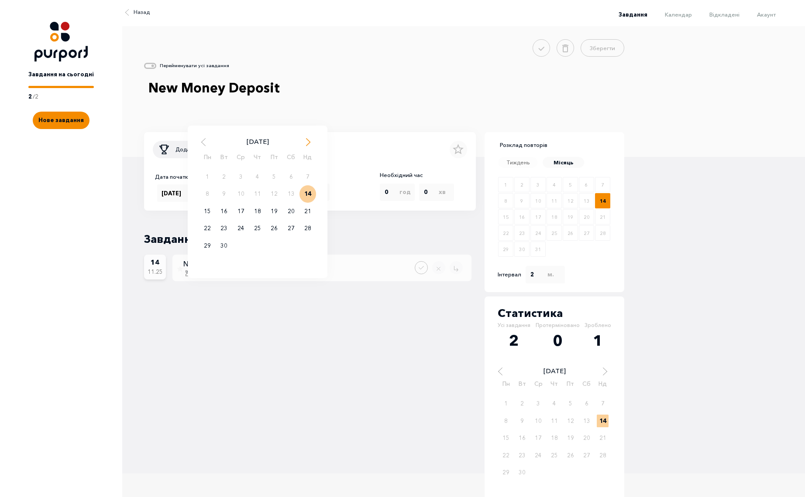
click at [308, 143] on span "Next Month" at bounding box center [308, 142] width 9 height 9
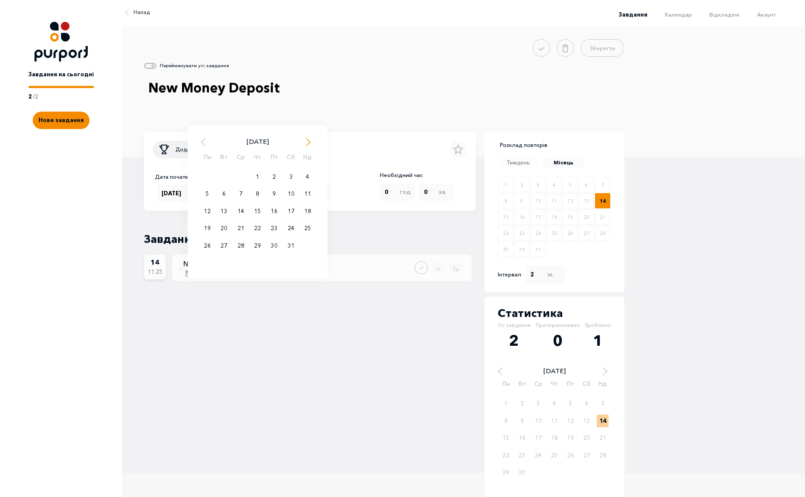
click at [308, 143] on span "Next Month" at bounding box center [308, 142] width 9 height 9
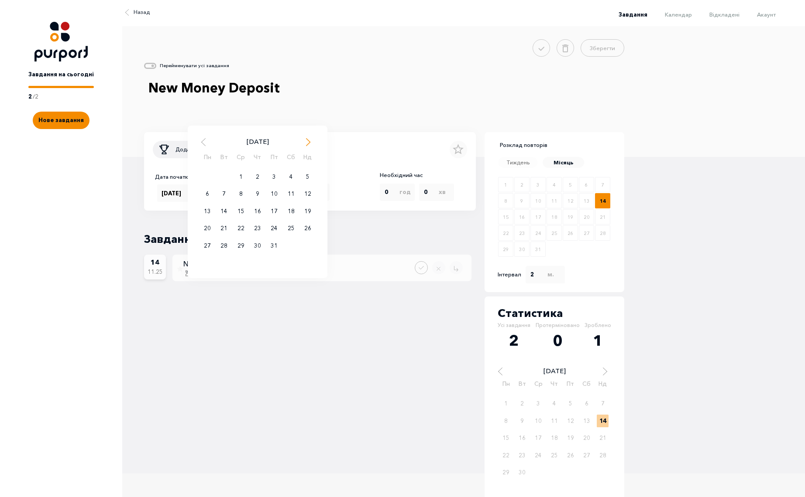
click at [308, 143] on span "Next Month" at bounding box center [308, 142] width 9 height 9
click at [293, 213] on div "14" at bounding box center [290, 211] width 17 height 17
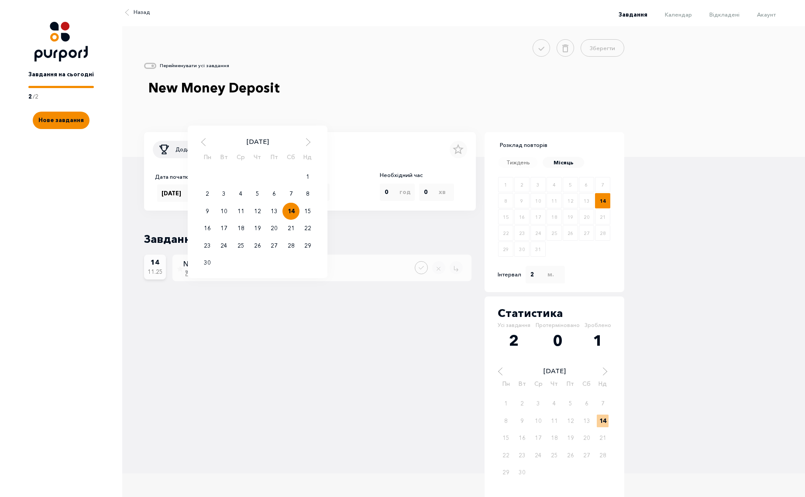
type input "[DATE]"
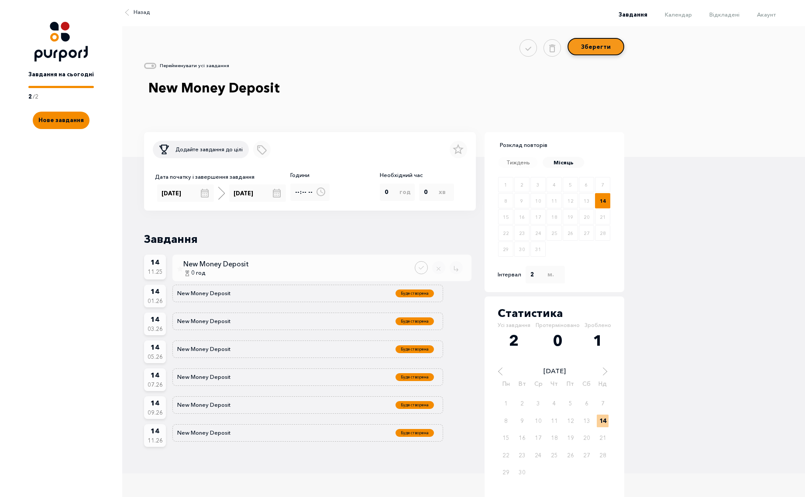
click at [603, 49] on button "Зберегти" at bounding box center [595, 46] width 57 height 17
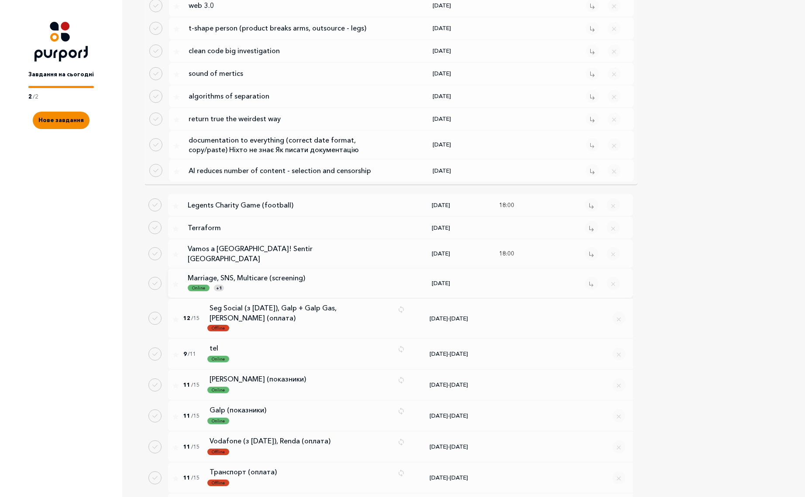
scroll to position [1423, 0]
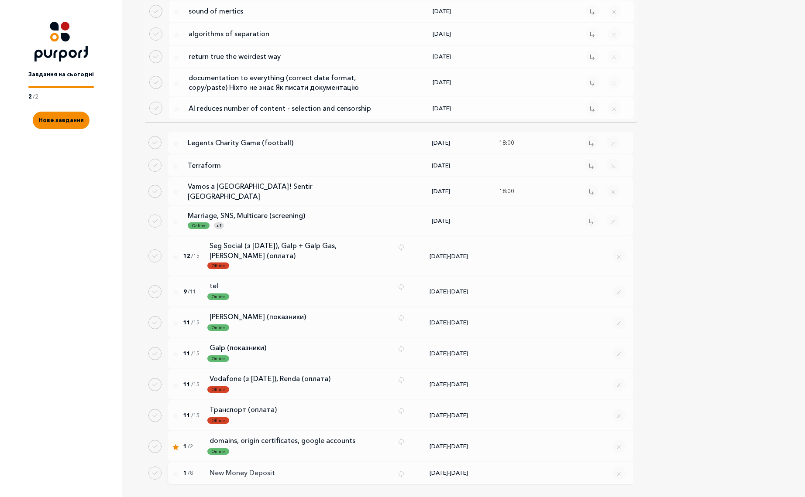
click at [256, 468] on p "New Money Deposit" at bounding box center [299, 473] width 181 height 10
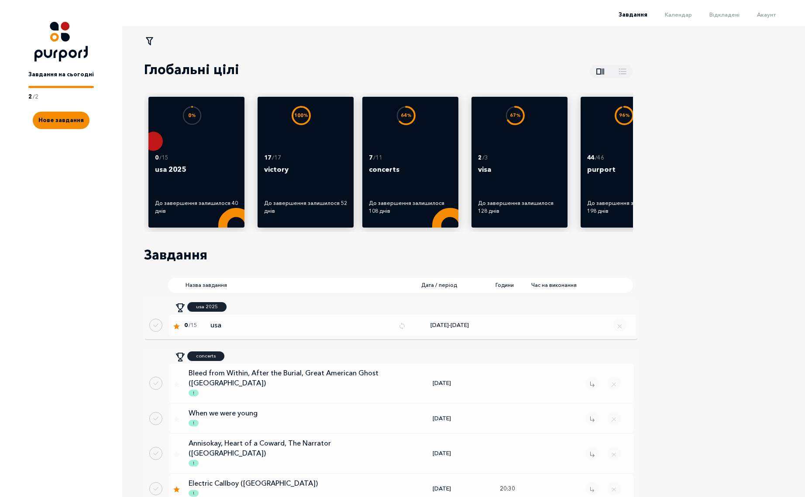
select select "1"
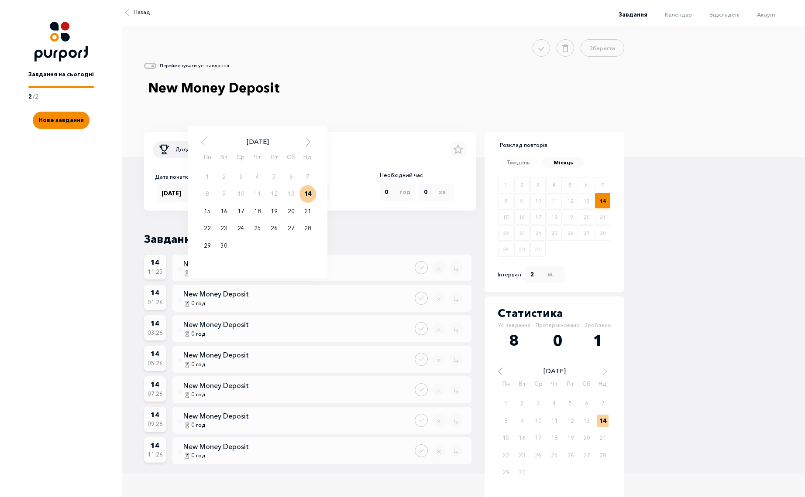
click at [279, 197] on div "[DATE] [DATE] Пн Вт Ср Чт Пт Сб Нд 1 2 3 4 5 6 7 8 9 10 11 12 13 14 15 16 17 18…" at bounding box center [257, 193] width 65 height 17
click at [202, 143] on span "Previous Month" at bounding box center [203, 142] width 9 height 9
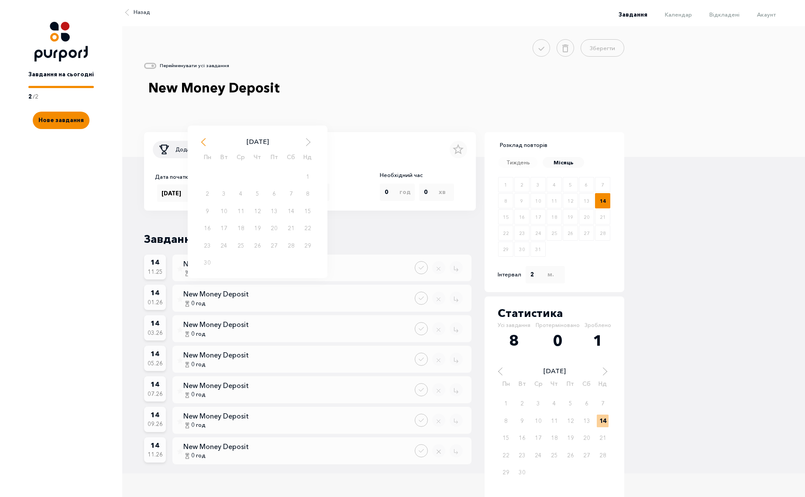
click at [202, 143] on span "Previous Month" at bounding box center [203, 142] width 9 height 9
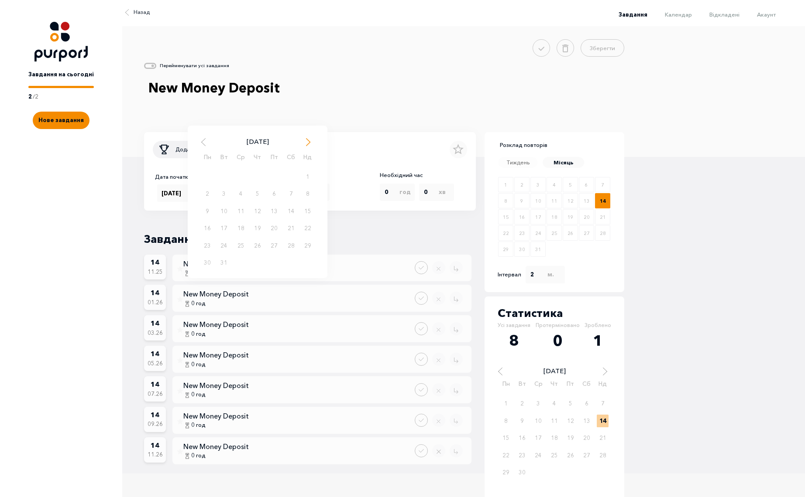
click at [309, 143] on span "Next Month" at bounding box center [308, 142] width 9 height 9
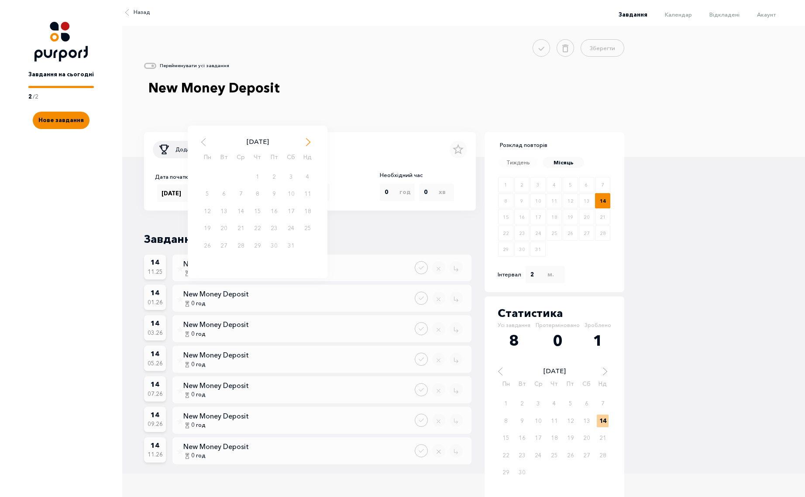
click at [309, 143] on span "Next Month" at bounding box center [308, 142] width 9 height 9
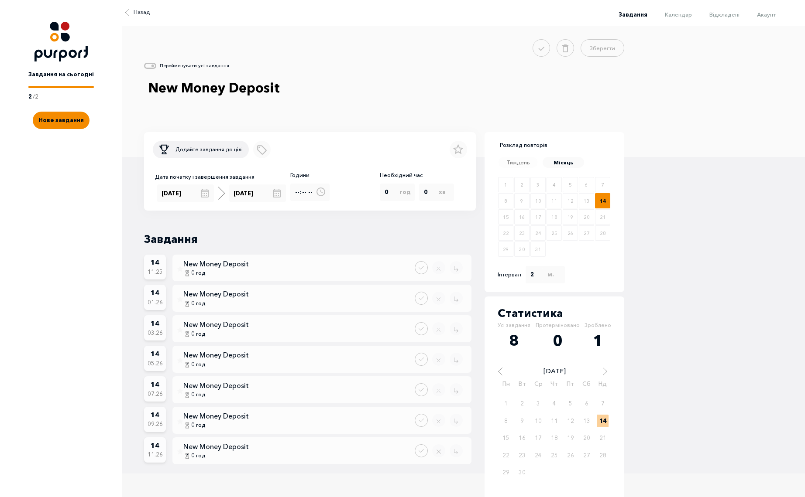
click at [361, 129] on div at bounding box center [384, 129] width 480 height 7
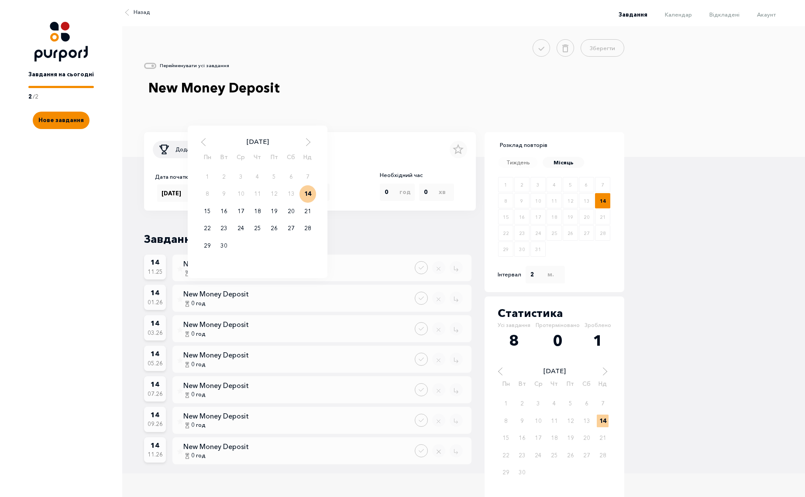
click at [256, 198] on div "[DATE] [DATE] Пн Вт Ср Чт Пт Сб Нд 1 2 3 4 5 6 7 8 9 10 11 12 13 14 15 16 17 18…" at bounding box center [257, 193] width 65 height 17
click at [308, 144] on span "Next Month" at bounding box center [308, 142] width 9 height 9
click at [276, 209] on div "14" at bounding box center [274, 211] width 17 height 17
type input "[DATE]"
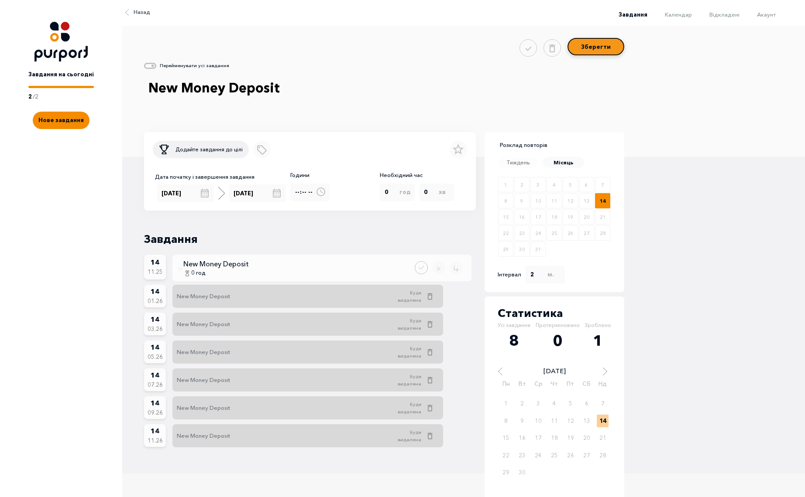
click at [606, 45] on button "Зберегти" at bounding box center [595, 46] width 57 height 17
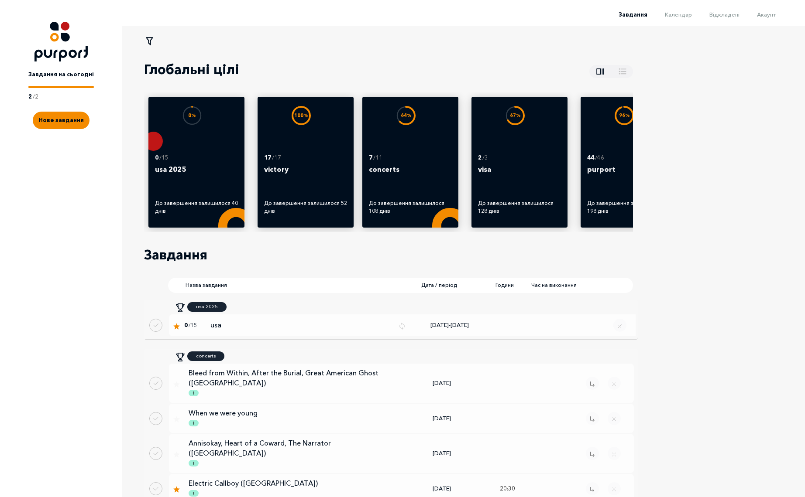
click at [772, 18] on li "Акаунт" at bounding box center [757, 14] width 36 height 10
click at [773, 14] on span "Акаунт" at bounding box center [766, 14] width 19 height 7
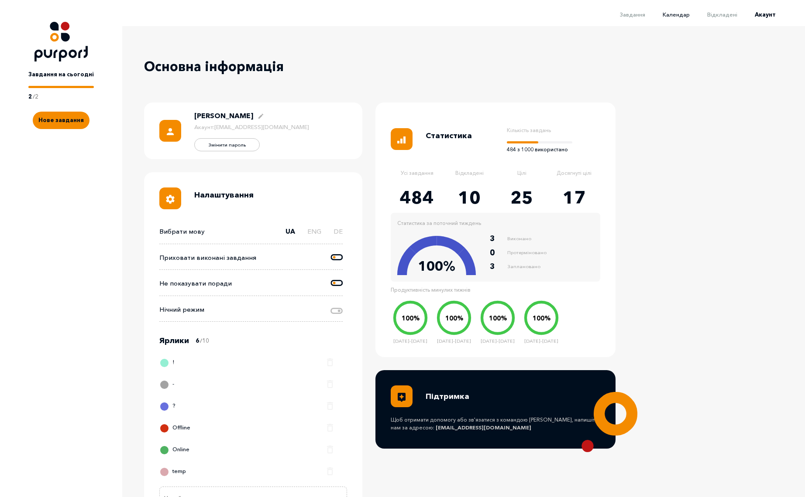
click at [680, 15] on span "Календар" at bounding box center [675, 14] width 27 height 7
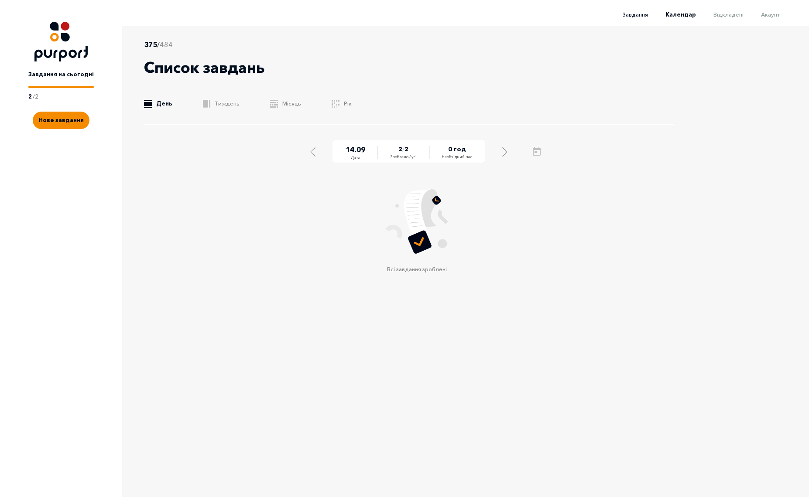
click at [644, 12] on span "Завдання" at bounding box center [635, 14] width 25 height 7
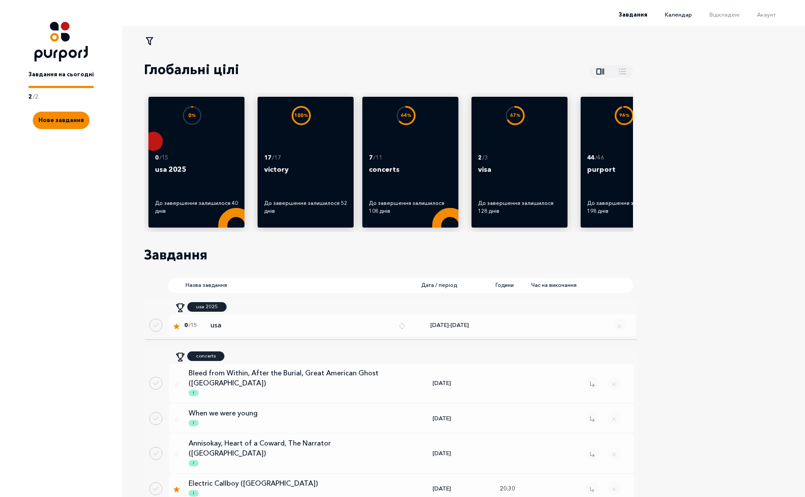
click at [677, 13] on span "Календар" at bounding box center [678, 14] width 27 height 7
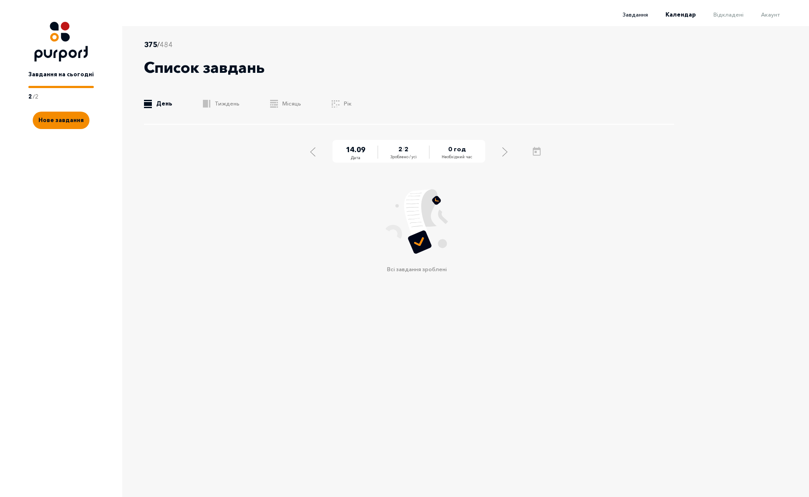
click at [648, 15] on span "Завдання" at bounding box center [635, 14] width 25 height 7
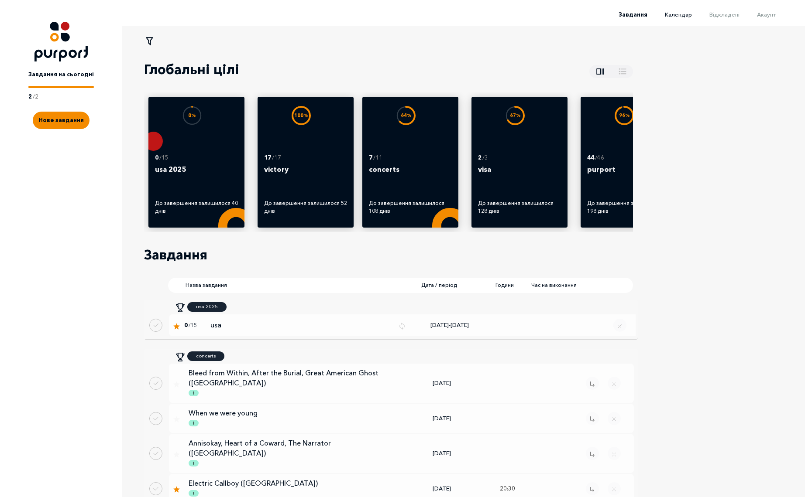
click at [690, 14] on span "Календар" at bounding box center [678, 14] width 27 height 7
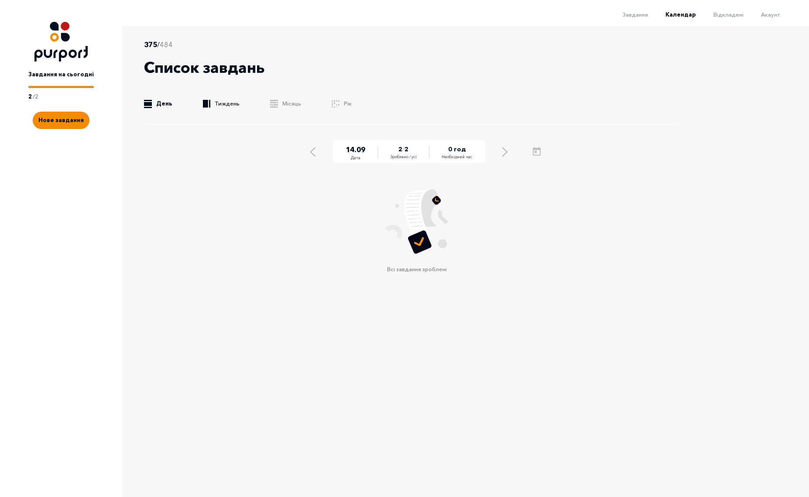
click at [229, 104] on link ".b{fill:#F48B00;} Тиждень" at bounding box center [221, 103] width 37 height 9
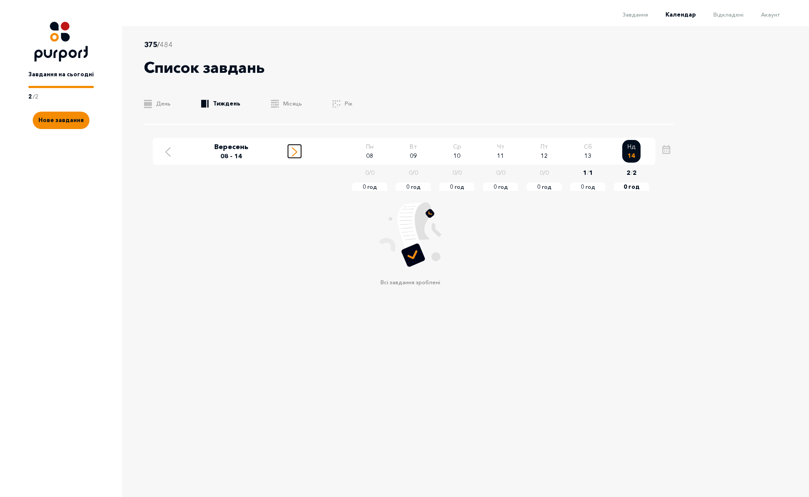
click at [296, 154] on icon "Move to next week" at bounding box center [294, 151] width 5 height 9
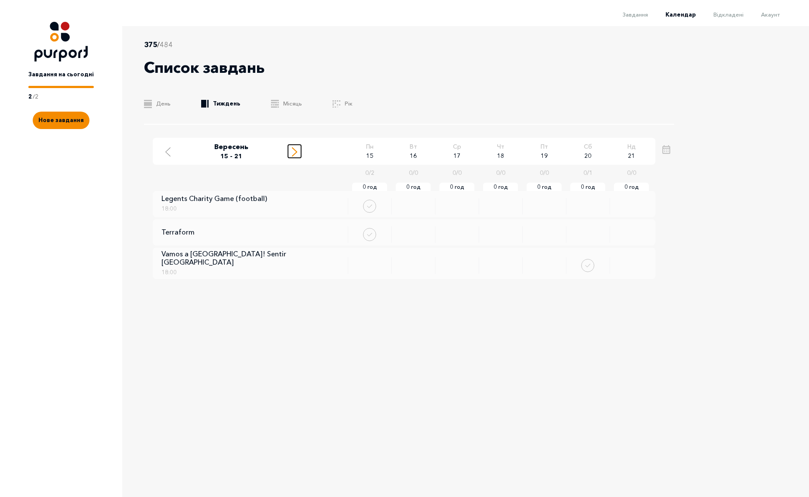
click at [294, 153] on icon "Move to next week" at bounding box center [294, 151] width 5 height 9
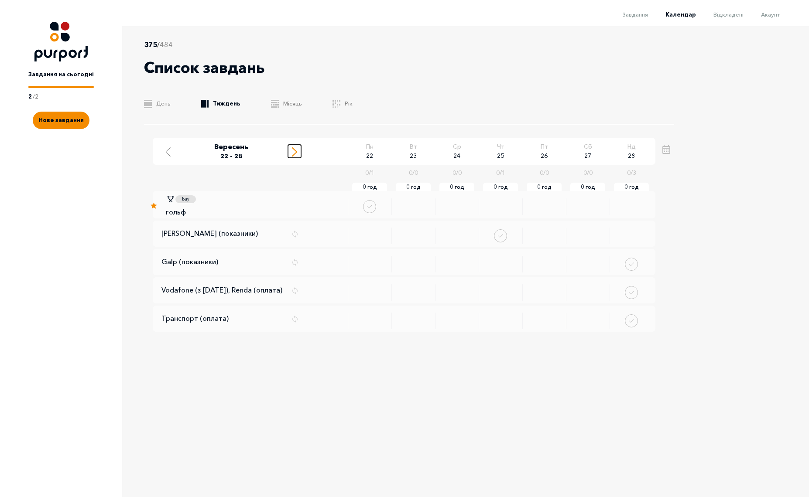
click at [294, 153] on icon "Move to next week" at bounding box center [294, 151] width 5 height 9
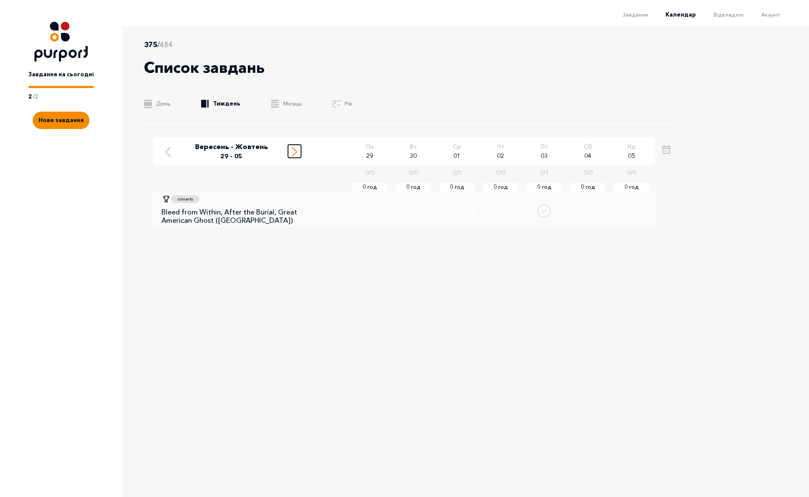
click at [294, 153] on icon "Move to next week" at bounding box center [294, 151] width 5 height 9
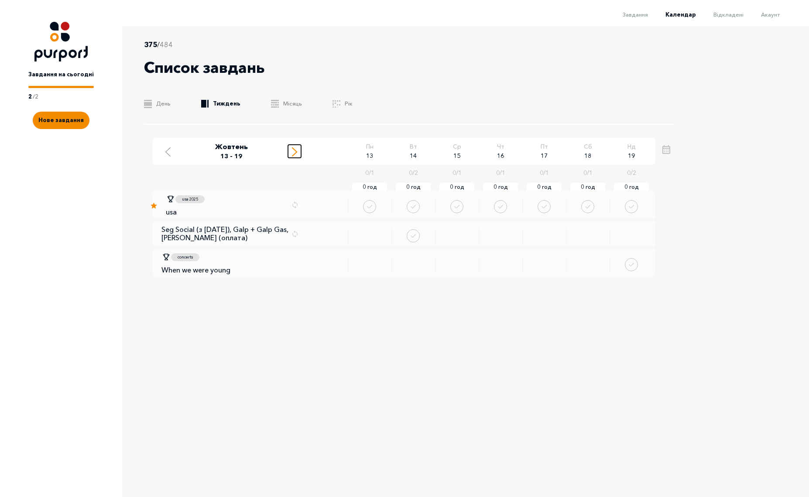
click at [294, 153] on icon "Move to next week" at bounding box center [294, 151] width 5 height 9
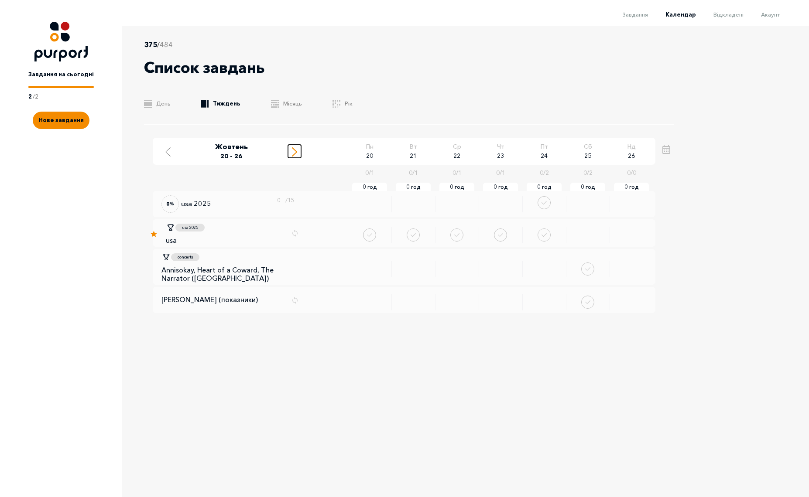
click at [294, 153] on icon "Move to next week" at bounding box center [294, 151] width 5 height 9
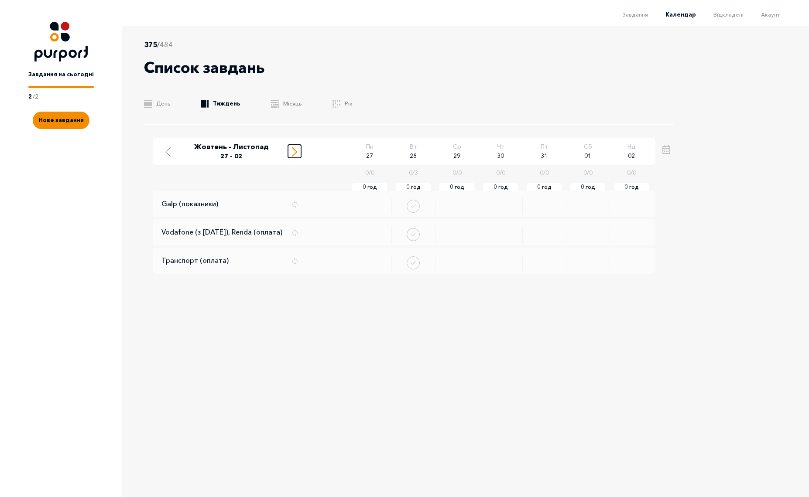
click at [294, 153] on icon "Move to next week" at bounding box center [294, 151] width 5 height 9
click at [643, 14] on span "Завдання" at bounding box center [635, 14] width 25 height 7
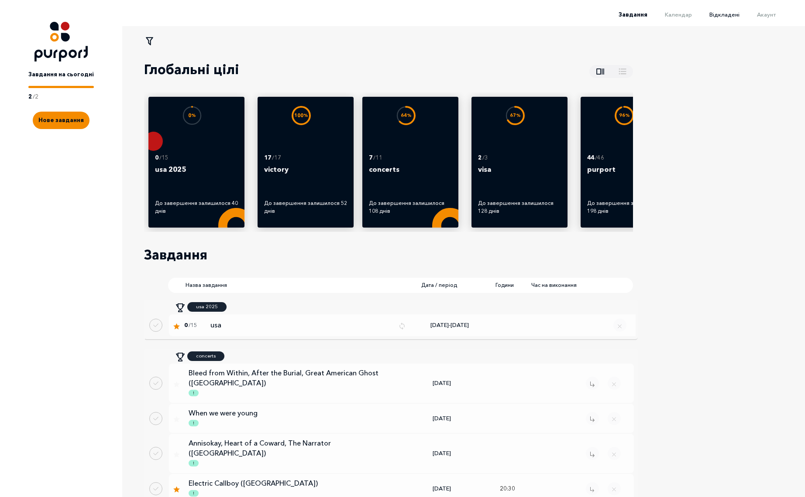
click at [729, 15] on span "Відкладені" at bounding box center [724, 14] width 30 height 7
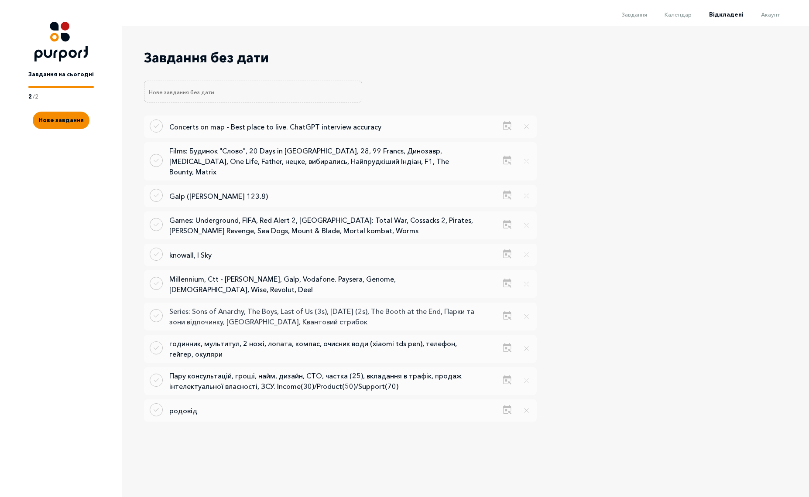
click at [264, 306] on p "Series: Sons of Anarchy, The Boys, Last of Us (3s), [DATE] (2s), The Booth at t…" at bounding box center [321, 316] width 305 height 21
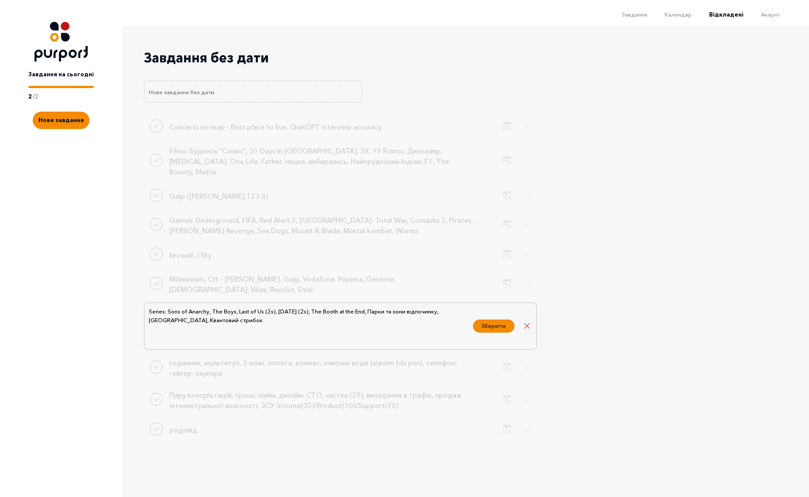
click at [350, 307] on textarea "Series: Sons of Anarchy, The Boys, Last of Us (3s), [DATE] (2s), The Booth at t…" at bounding box center [308, 326] width 321 height 39
type textarea "Series: Sons of Anarchy, The Boys, Last of Us (3s), [DATE] (2s), The Booth at t…"
click at [504, 319] on button "Зберегти" at bounding box center [493, 325] width 41 height 13
